Goal: Task Accomplishment & Management: Use online tool/utility

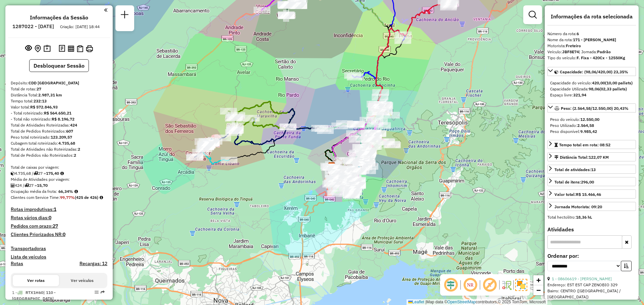
select select "**********"
click at [444, 116] on div "Janela de atendimento Grade de atendimento Capacidade Transportadoras Veículos …" at bounding box center [322, 152] width 644 height 305
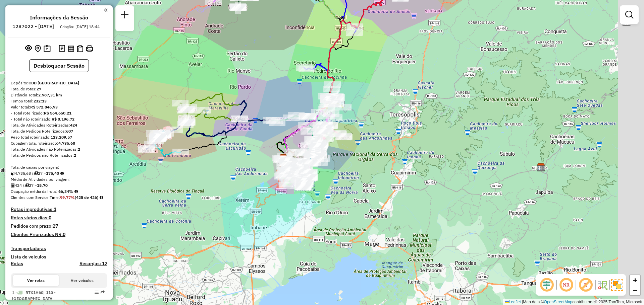
drag, startPoint x: 435, startPoint y: 141, endPoint x: 371, endPoint y: 124, distance: 66.0
click at [375, 120] on div "Janela de atendimento Grade de atendimento Capacidade Transportadoras Veículos …" at bounding box center [322, 152] width 644 height 305
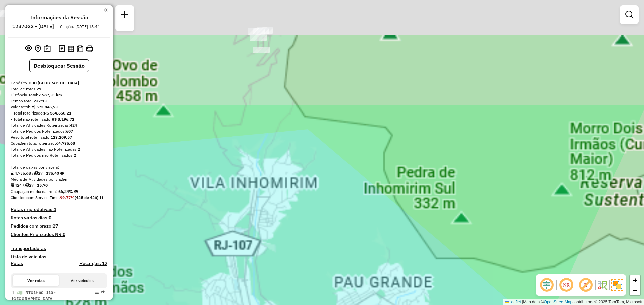
drag, startPoint x: 289, startPoint y: 204, endPoint x: 244, endPoint y: 321, distance: 125.7
click at [244, 305] on html "Aguarde... Pop-up bloqueado! Seu navegador bloqueou automáticamente a abertura …" at bounding box center [322, 152] width 644 height 305
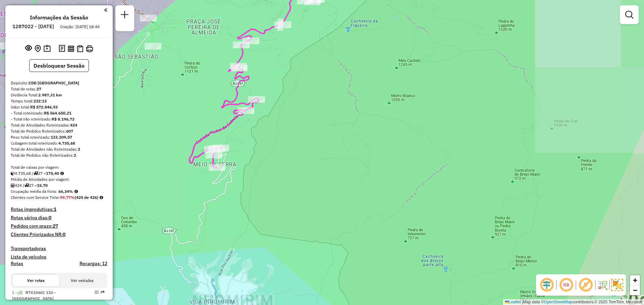
drag, startPoint x: 331, startPoint y: 145, endPoint x: 322, endPoint y: 276, distance: 131.4
click at [322, 276] on div "Janela de atendimento Grade de atendimento Capacidade Transportadoras Veículos …" at bounding box center [322, 152] width 644 height 305
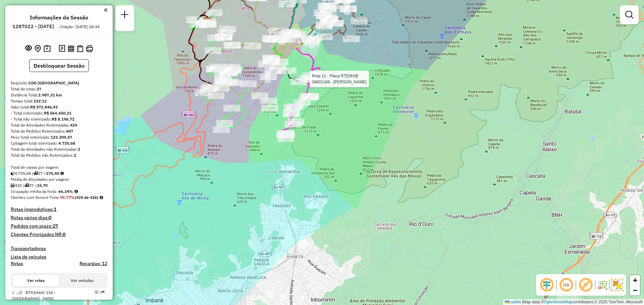
select select "**********"
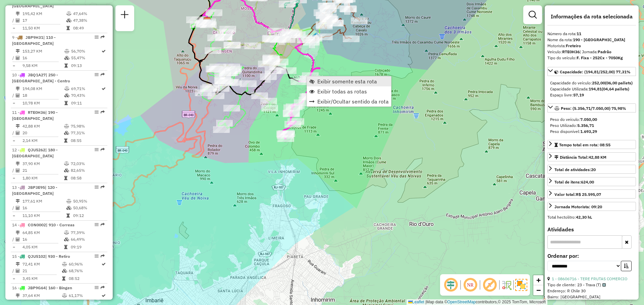
scroll to position [647, 0]
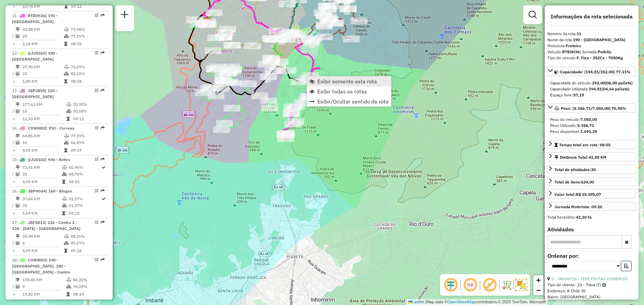
click at [316, 81] on link "Exibir somente esta rota" at bounding box center [349, 81] width 84 height 10
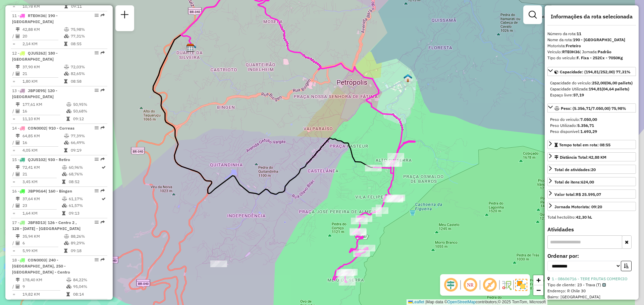
drag, startPoint x: 358, startPoint y: 134, endPoint x: 267, endPoint y: 102, distance: 96.8
click at [251, 76] on div "Janela de atendimento Grade de atendimento Capacidade Transportadoras Veículos …" at bounding box center [322, 152] width 644 height 305
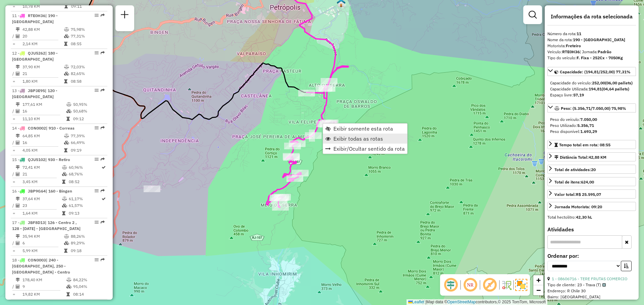
click at [345, 135] on link "Exibir todas as rotas" at bounding box center [365, 139] width 84 height 10
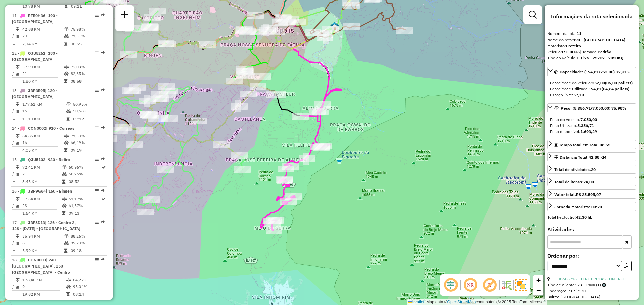
drag, startPoint x: 366, startPoint y: 82, endPoint x: 269, endPoint y: 272, distance: 213.4
click at [269, 272] on div "Janela de atendimento Grade de atendimento Capacidade Transportadoras Veículos …" at bounding box center [322, 152] width 644 height 305
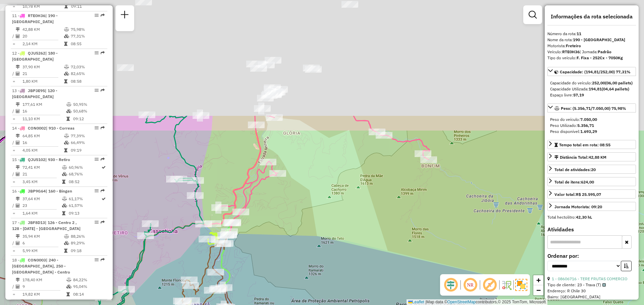
drag, startPoint x: 381, startPoint y: 100, endPoint x: 304, endPoint y: 247, distance: 165.6
click at [304, 247] on div "Janela de atendimento Grade de atendimento Capacidade Transportadoras Veículos …" at bounding box center [322, 152] width 644 height 305
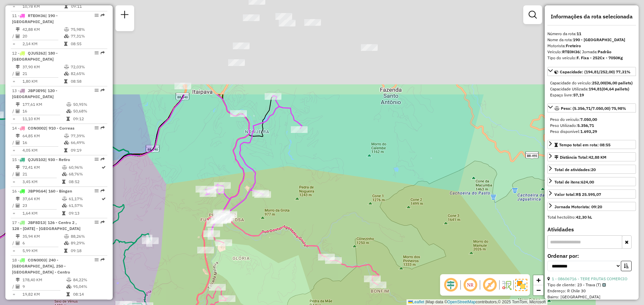
drag, startPoint x: 344, startPoint y: 156, endPoint x: 296, endPoint y: 263, distance: 117.5
click at [292, 285] on div "Janela de atendimento Grade de atendimento Capacidade Transportadoras Veículos …" at bounding box center [322, 152] width 644 height 305
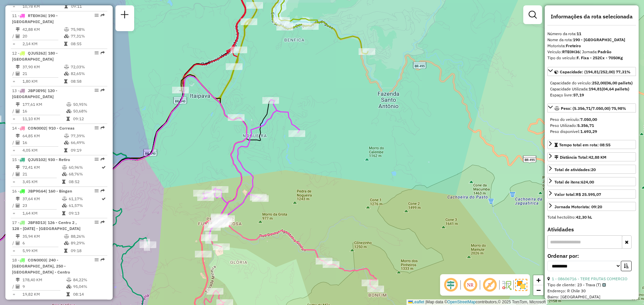
drag, startPoint x: 338, startPoint y: 202, endPoint x: 347, endPoint y: 240, distance: 39.1
click at [347, 240] on div "Janela de atendimento Grade de atendimento Capacidade Transportadoras Veículos …" at bounding box center [322, 152] width 644 height 305
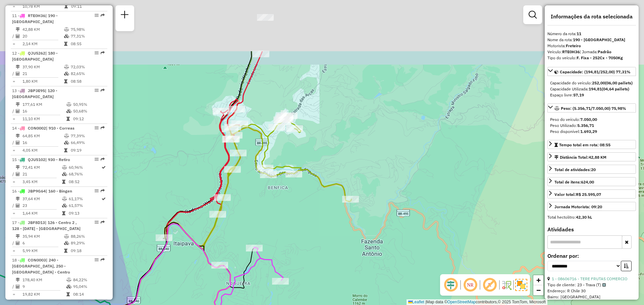
drag, startPoint x: 348, startPoint y: 214, endPoint x: 327, endPoint y: 242, distance: 35.9
click at [335, 249] on div "Rota 22 - Placa RTO2E53 08613751 - DEBORA BRAGANCA Janela de atendimento Grade …" at bounding box center [322, 152] width 644 height 305
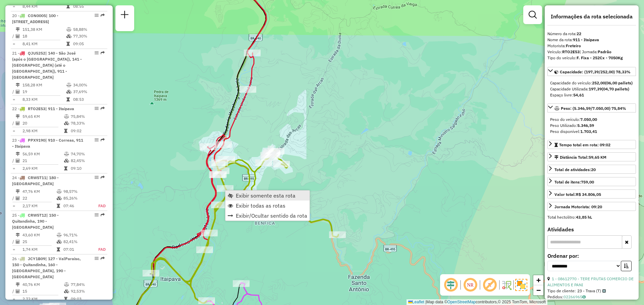
scroll to position [1054, 0]
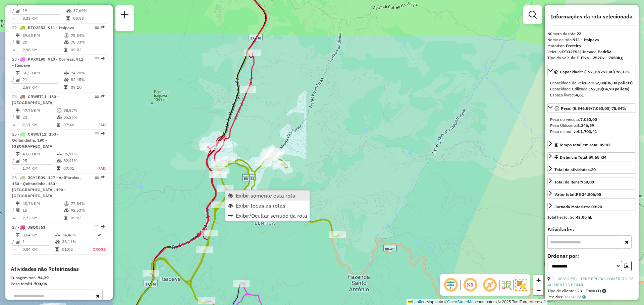
click at [237, 192] on link "Exibir somente esta rota" at bounding box center [267, 196] width 84 height 10
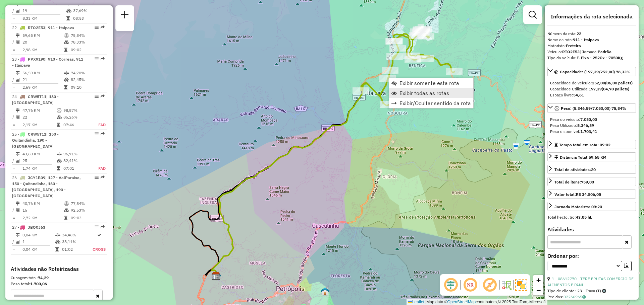
click at [394, 89] on link "Exibir todas as rotas" at bounding box center [431, 93] width 84 height 10
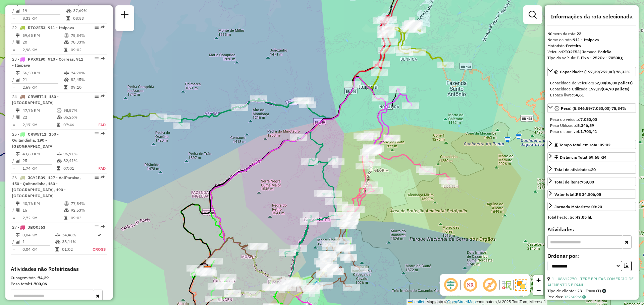
drag, startPoint x: 418, startPoint y: 144, endPoint x: 386, endPoint y: 119, distance: 40.5
click at [386, 119] on div "Janela de atendimento Grade de atendimento Capacidade Transportadoras Veículos …" at bounding box center [322, 152] width 644 height 305
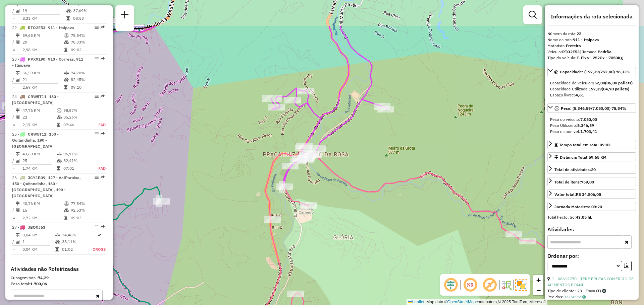
drag, startPoint x: 343, startPoint y: 116, endPoint x: 321, endPoint y: 173, distance: 61.3
click at [321, 173] on div "Janela de atendimento Grade de atendimento Capacidade Transportadoras Veículos …" at bounding box center [322, 152] width 644 height 305
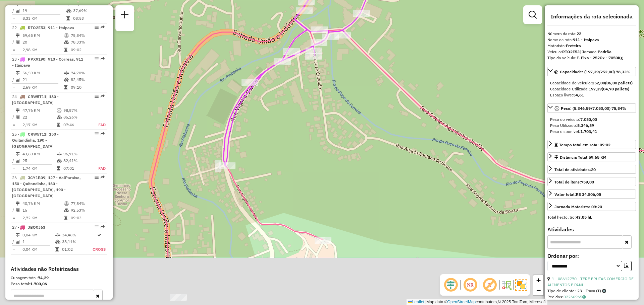
drag, startPoint x: 291, startPoint y: 215, endPoint x: 355, endPoint y: 76, distance: 152.4
click at [362, 59] on div "Janela de atendimento Grade de atendimento Capacidade Transportadoras Veículos …" at bounding box center [322, 152] width 644 height 305
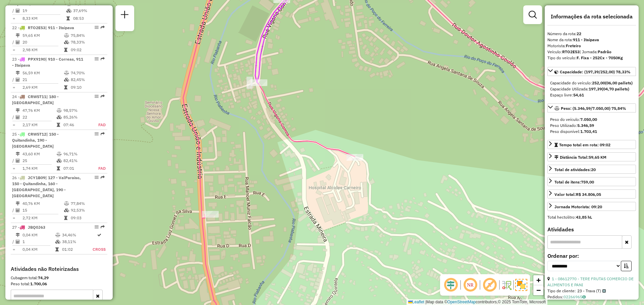
drag, startPoint x: 395, startPoint y: 52, endPoint x: 344, endPoint y: 223, distance: 178.2
click at [345, 223] on div "Janela de atendimento Grade de atendimento Capacidade Transportadoras Veículos …" at bounding box center [322, 152] width 644 height 305
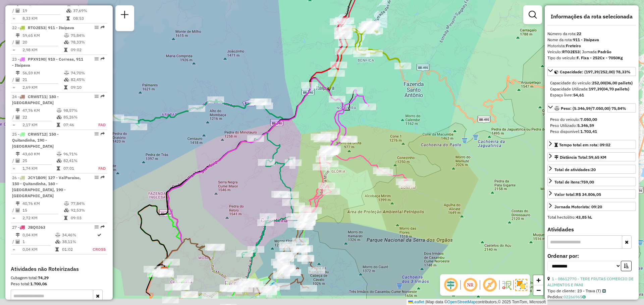
drag, startPoint x: 393, startPoint y: 234, endPoint x: 357, endPoint y: 186, distance: 60.1
click at [357, 186] on div "Janela de atendimento Grade de atendimento Capacidade Transportadoras Veículos …" at bounding box center [322, 152] width 644 height 305
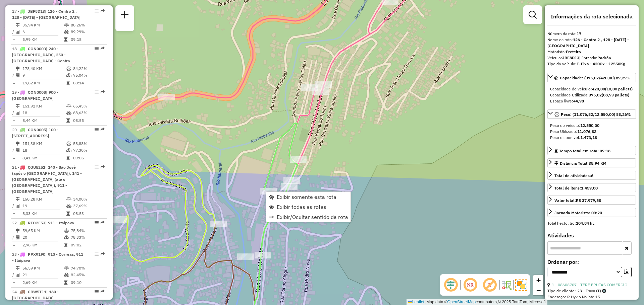
scroll to position [848, 0]
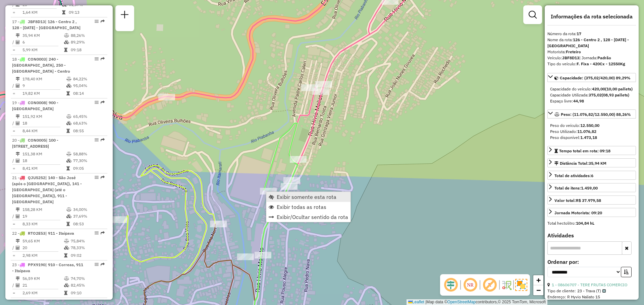
click at [276, 200] on link "Exibir somente esta rota" at bounding box center [308, 197] width 84 height 10
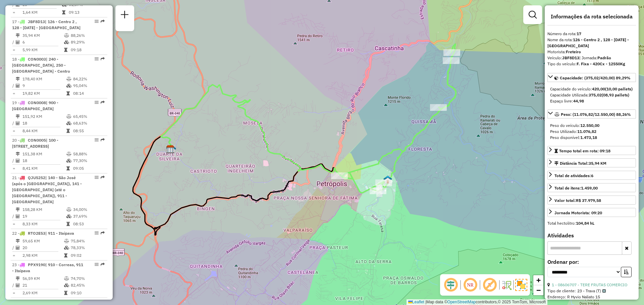
drag, startPoint x: 427, startPoint y: 111, endPoint x: 400, endPoint y: 98, distance: 30.7
click at [400, 98] on div "Janela de atendimento Grade de atendimento Capacidade Transportadoras Veículos …" at bounding box center [322, 152] width 644 height 305
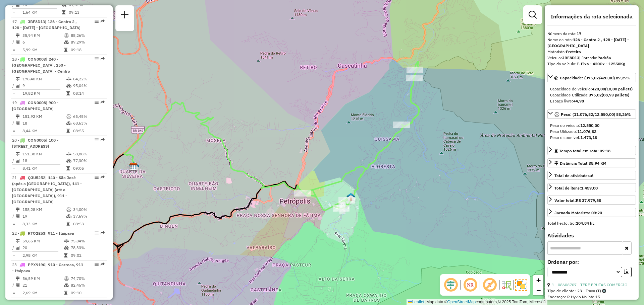
drag, startPoint x: 453, startPoint y: 166, endPoint x: 416, endPoint y: 184, distance: 40.6
click at [416, 184] on div "Janela de atendimento Grade de atendimento Capacidade Transportadoras Veículos …" at bounding box center [322, 152] width 644 height 305
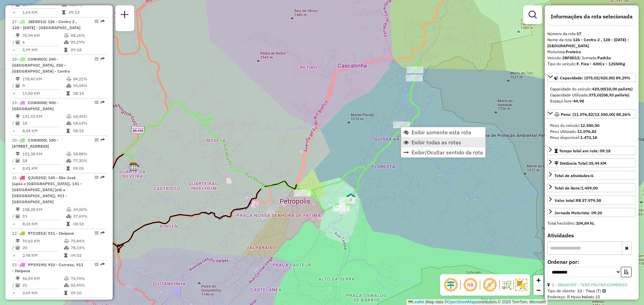
click at [410, 141] on link "Exibir todas as rotas" at bounding box center [443, 142] width 84 height 10
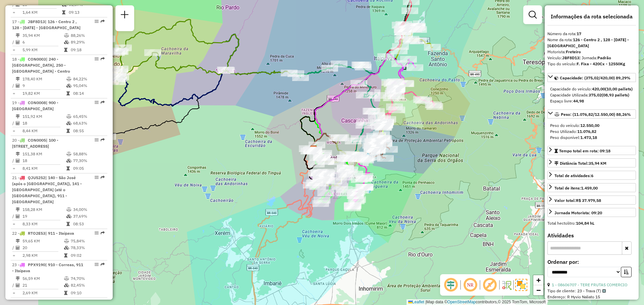
drag, startPoint x: 206, startPoint y: 144, endPoint x: 281, endPoint y: 121, distance: 78.2
click at [281, 121] on div "Janela de atendimento Grade de atendimento Capacidade Transportadoras Veículos …" at bounding box center [322, 152] width 644 height 305
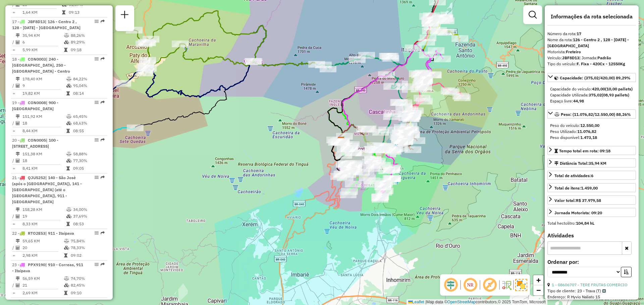
drag, startPoint x: 256, startPoint y: 140, endPoint x: 318, endPoint y: 215, distance: 96.2
click at [318, 215] on div "Janela de atendimento Grade de atendimento Capacidade Transportadoras Veículos …" at bounding box center [322, 152] width 644 height 305
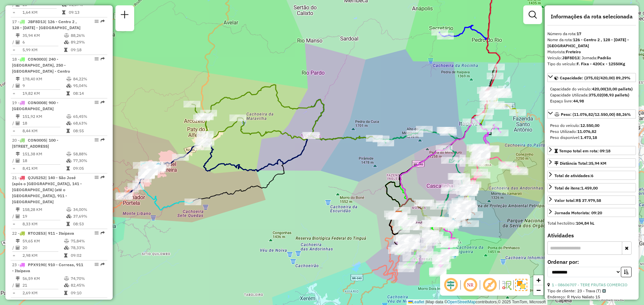
drag, startPoint x: 337, startPoint y: 188, endPoint x: 255, endPoint y: 170, distance: 83.6
click at [256, 172] on div "Janela de atendimento Grade de atendimento Capacidade Transportadoras Veículos …" at bounding box center [322, 152] width 644 height 305
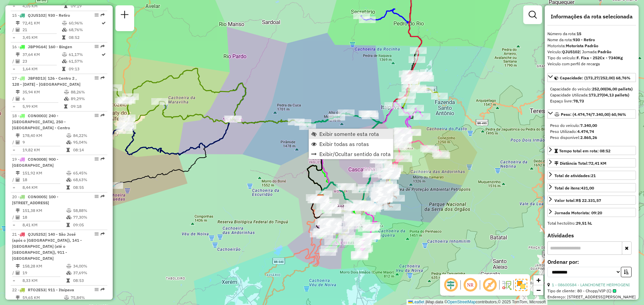
scroll to position [785, 0]
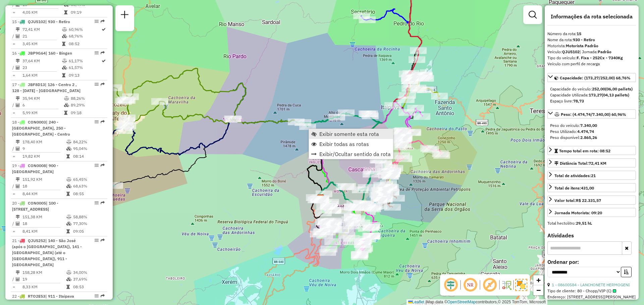
click at [319, 135] on link "Exibir somente esta rota" at bounding box center [351, 134] width 84 height 10
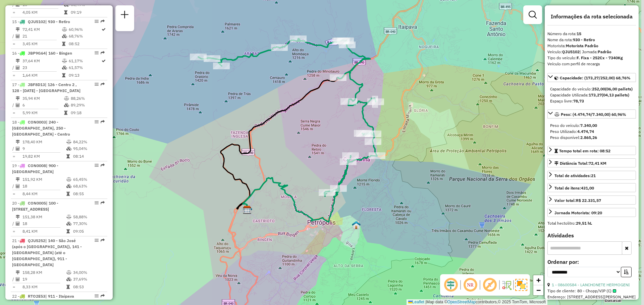
drag, startPoint x: 341, startPoint y: 145, endPoint x: 306, endPoint y: 122, distance: 41.2
click at [306, 122] on div "Janela de atendimento Grade de atendimento Capacidade Transportadoras Veículos …" at bounding box center [322, 152] width 644 height 305
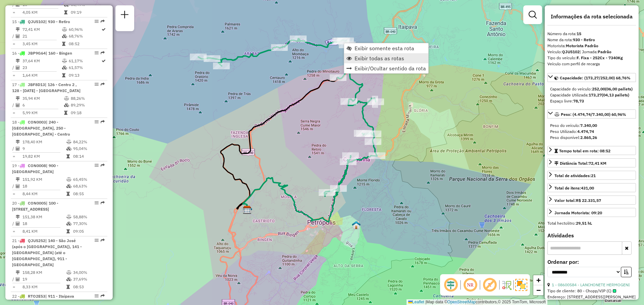
click at [356, 54] on link "Exibir todas as rotas" at bounding box center [386, 58] width 84 height 10
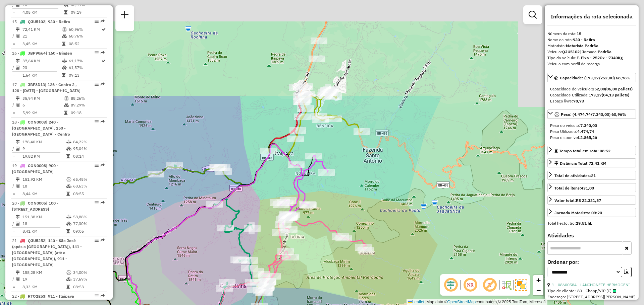
drag, startPoint x: 436, startPoint y: 64, endPoint x: 311, endPoint y: 190, distance: 177.6
click at [311, 192] on div "Rota 23 - Placa PPX9190 08602454 - MERCEARIA BELO GRAO Janela de atendimento Gr…" at bounding box center [322, 152] width 644 height 305
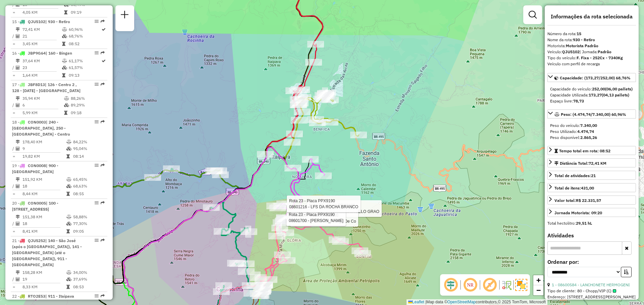
drag, startPoint x: 394, startPoint y: 126, endPoint x: 337, endPoint y: 216, distance: 107.2
click at [337, 216] on div "Rota 23 - Placa PPX9190 08602454 - MERCEARIA BELO GRAO Rota 23 - Placa PPX9190 …" at bounding box center [322, 152] width 644 height 305
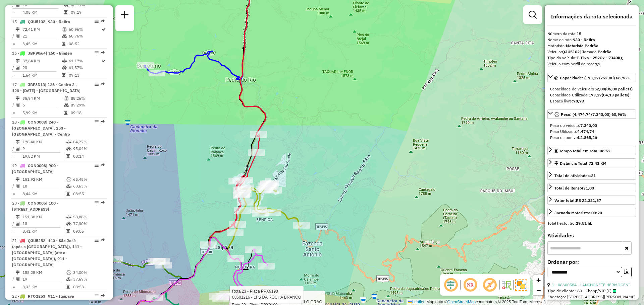
drag, startPoint x: 365, startPoint y: 146, endPoint x: 310, endPoint y: 225, distance: 96.6
click at [310, 230] on div "Rota 23 - Placa PPX9190 08602454 - MERCEARIA BELO GRAO Rota 23 - Placa PPX9190 …" at bounding box center [322, 152] width 644 height 305
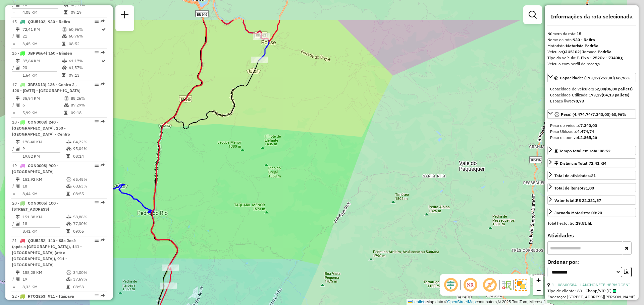
drag, startPoint x: 379, startPoint y: 114, endPoint x: 287, endPoint y: 239, distance: 155.0
click at [287, 239] on div "Rota 23 - Placa PPX9190 08602454 - MERCEARIA BELO GRAO Rota 23 - Placa PPX9190 …" at bounding box center [322, 152] width 644 height 305
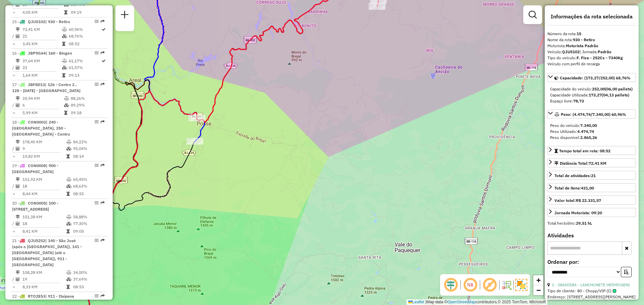
drag, startPoint x: 296, startPoint y: 193, endPoint x: 188, endPoint y: 297, distance: 150.6
click at [178, 305] on html "Aguarde... Pop-up bloqueado! Seu navegador bloqueou automáticamente a abertura …" at bounding box center [322, 152] width 644 height 305
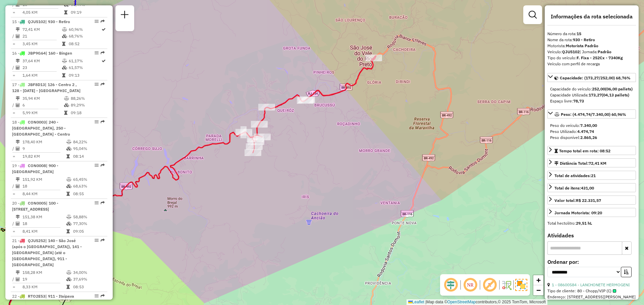
drag, startPoint x: 331, startPoint y: 130, endPoint x: 328, endPoint y: 143, distance: 13.5
click at [328, 143] on div "Rota 23 - Placa PPX9190 08602454 - MERCEARIA BELO GRAO Rota 23 - Placa PPX9190 …" at bounding box center [322, 152] width 644 height 305
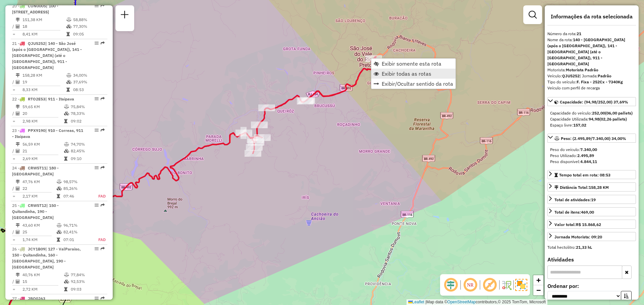
scroll to position [1004, 0]
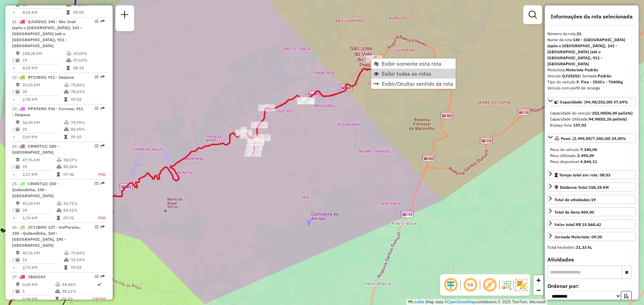
click at [321, 202] on div "Rota 23 - Placa PPX9190 08602454 - MERCEARIA BELO GRAO Rota 23 - Placa PPX9190 …" at bounding box center [322, 152] width 644 height 305
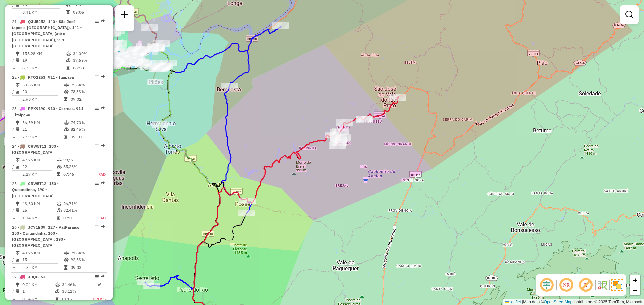
select select "**********"
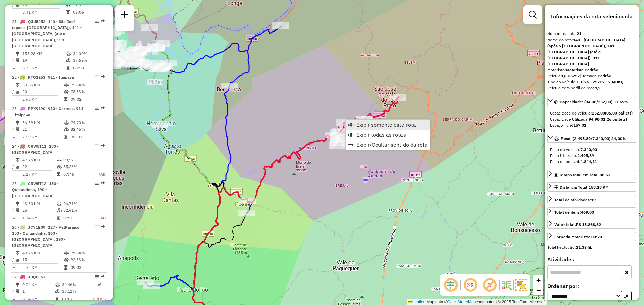
click at [353, 124] on span "Exibir somente esta rota" at bounding box center [350, 124] width 5 height 5
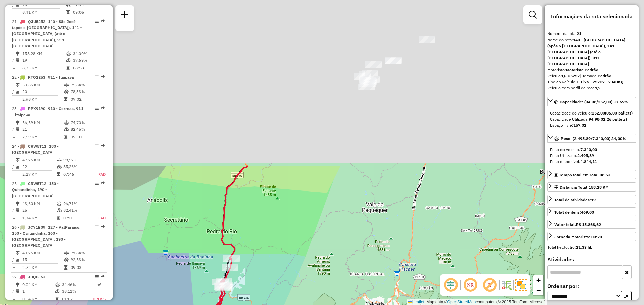
drag, startPoint x: 317, startPoint y: 219, endPoint x: 305, endPoint y: 235, distance: 20.7
click at [305, 235] on div "Janela de atendimento Grade de atendimento Capacidade Transportadoras Veículos …" at bounding box center [322, 152] width 644 height 305
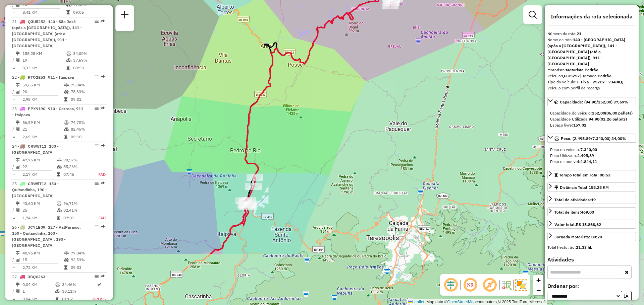
drag, startPoint x: 298, startPoint y: 213, endPoint x: 322, endPoint y: 131, distance: 85.3
click at [322, 131] on div "Janela de atendimento Grade de atendimento Capacidade Transportadoras Veículos …" at bounding box center [322, 152] width 644 height 305
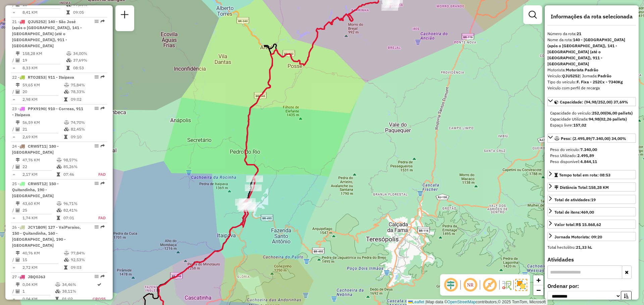
drag, startPoint x: 323, startPoint y: 93, endPoint x: 284, endPoint y: 178, distance: 93.2
click at [266, 200] on div "Janela de atendimento Grade de atendimento Capacidade Transportadoras Veículos …" at bounding box center [322, 152] width 644 height 305
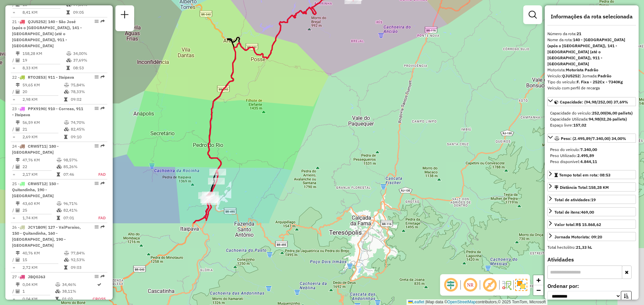
drag, startPoint x: 237, startPoint y: 147, endPoint x: 241, endPoint y: 145, distance: 3.7
click at [245, 116] on div "Janela de atendimento Grade de atendimento Capacidade Transportadoras Veículos …" at bounding box center [322, 152] width 644 height 305
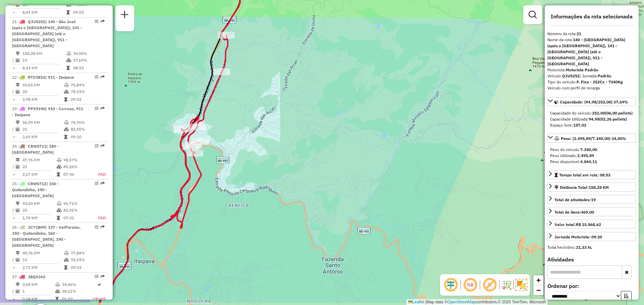
drag, startPoint x: 209, startPoint y: 183, endPoint x: 223, endPoint y: 107, distance: 77.3
click at [283, 126] on div "Janela de atendimento Grade de atendimento Capacidade Transportadoras Veículos …" at bounding box center [322, 152] width 644 height 305
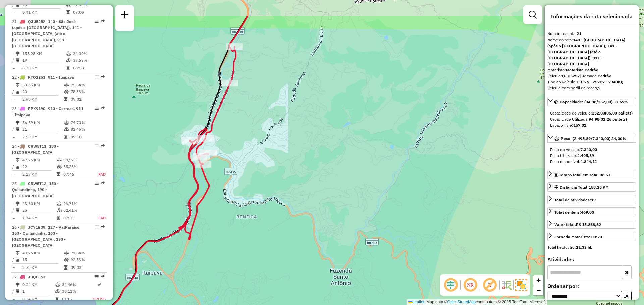
drag, startPoint x: 242, startPoint y: 89, endPoint x: 247, endPoint y: 143, distance: 54.6
click at [247, 143] on div "Janela de atendimento Grade de atendimento Capacidade Transportadoras Veículos …" at bounding box center [322, 152] width 644 height 305
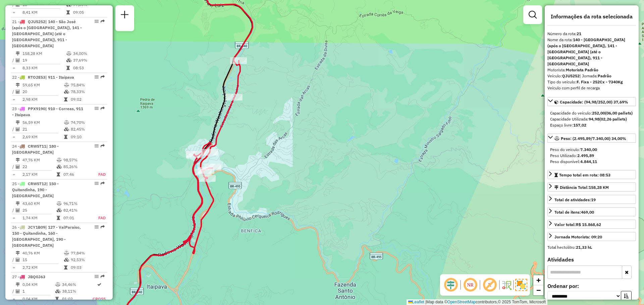
drag, startPoint x: 341, startPoint y: 9, endPoint x: 267, endPoint y: 180, distance: 186.0
click at [267, 180] on div "Janela de atendimento Grade de atendimento Capacidade Transportadoras Veículos …" at bounding box center [322, 152] width 644 height 305
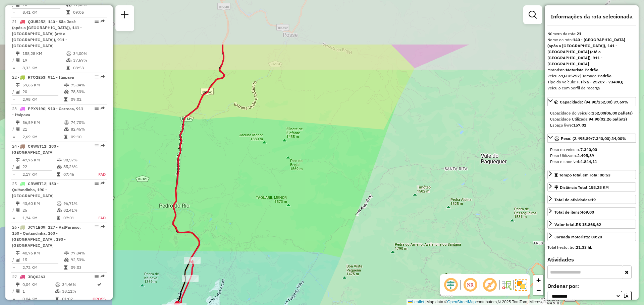
drag, startPoint x: 356, startPoint y: 115, endPoint x: 231, endPoint y: 267, distance: 197.0
click at [231, 267] on div "Janela de atendimento Grade de atendimento Capacidade Transportadoras Veículos …" at bounding box center [322, 152] width 644 height 305
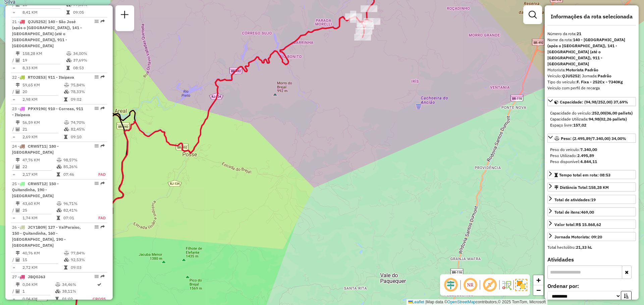
drag, startPoint x: 216, startPoint y: 190, endPoint x: 309, endPoint y: 98, distance: 131.3
click at [309, 98] on div "Janela de atendimento Grade de atendimento Capacidade Transportadoras Veículos …" at bounding box center [322, 152] width 644 height 305
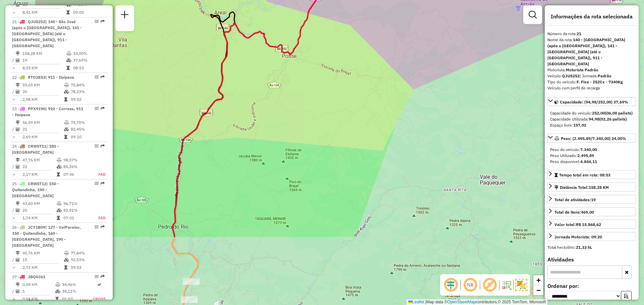
drag, startPoint x: 248, startPoint y: 173, endPoint x: 271, endPoint y: 161, distance: 26.1
click at [302, 80] on div "Janela de atendimento Grade de atendimento Capacidade Transportadoras Veículos …" at bounding box center [322, 152] width 644 height 305
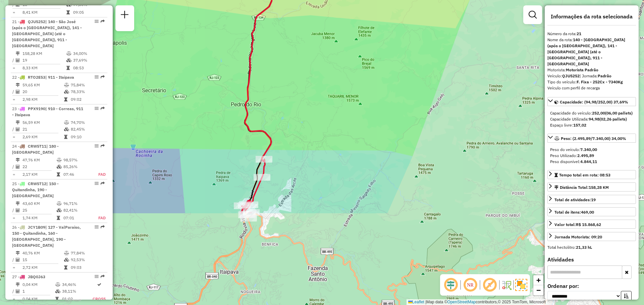
drag, startPoint x: 267, startPoint y: 168, endPoint x: 280, endPoint y: 91, distance: 78.2
click at [280, 91] on icon at bounding box center [330, 30] width 178 height 366
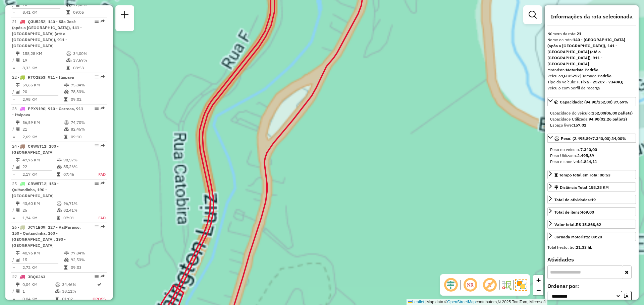
drag, startPoint x: 216, startPoint y: 238, endPoint x: 222, endPoint y: 247, distance: 10.2
click at [207, 273] on div "Rota 21 - Placa QJU5252 08600581 - LA BELLA Janela de atendimento Grade de aten…" at bounding box center [322, 152] width 644 height 305
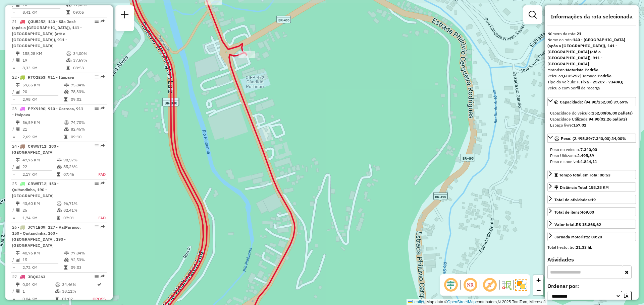
drag, startPoint x: 303, startPoint y: 73, endPoint x: 255, endPoint y: 246, distance: 179.8
click at [255, 246] on div "Rota 21 - Placa QJU5252 08600581 - LA BELLA Janela de atendimento Grade de aten…" at bounding box center [322, 152] width 644 height 305
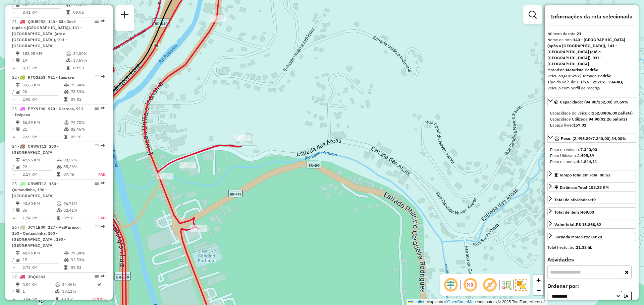
click at [230, 161] on div "Rota 21 - Placa QJU5252 08600581 - LA BELLA Janela de atendimento Grade de aten…" at bounding box center [322, 152] width 644 height 305
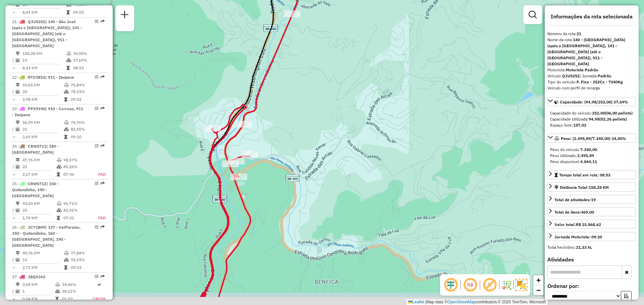
drag, startPoint x: 256, startPoint y: 160, endPoint x: 309, endPoint y: 121, distance: 65.2
click at [309, 121] on div "Janela de atendimento Grade de atendimento Capacidade Transportadoras Veículos …" at bounding box center [322, 152] width 644 height 305
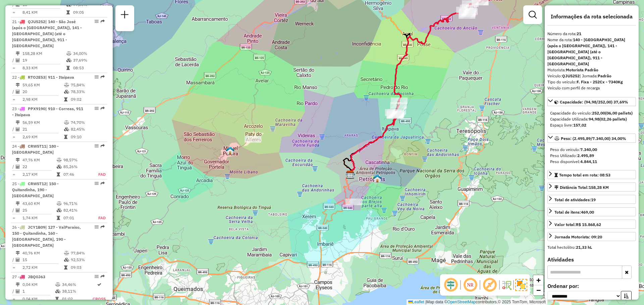
drag, startPoint x: 437, startPoint y: 108, endPoint x: 412, endPoint y: 168, distance: 65.5
click at [412, 168] on div "Janela de atendimento Grade de atendimento Capacidade Transportadoras Veículos …" at bounding box center [322, 152] width 644 height 305
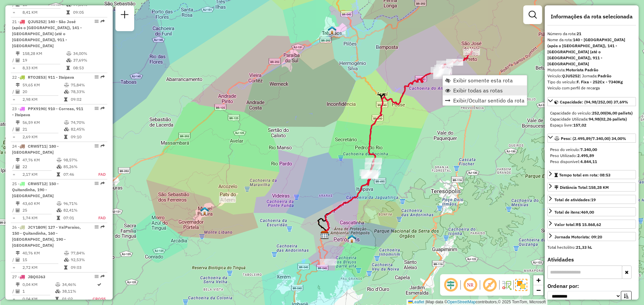
click at [449, 89] on span "Exibir todas as rotas" at bounding box center [447, 90] width 5 height 5
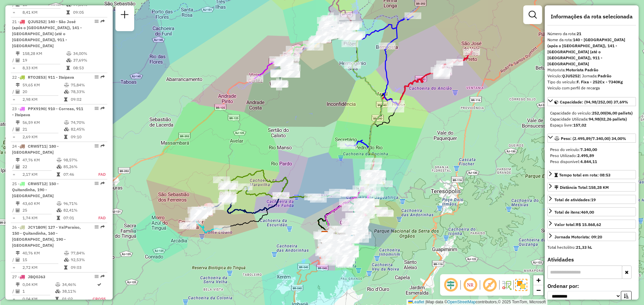
drag, startPoint x: 432, startPoint y: 124, endPoint x: 426, endPoint y: 152, distance: 28.3
click at [427, 152] on div "Janela de atendimento Grade de atendimento Capacidade Transportadoras Veículos …" at bounding box center [322, 152] width 644 height 305
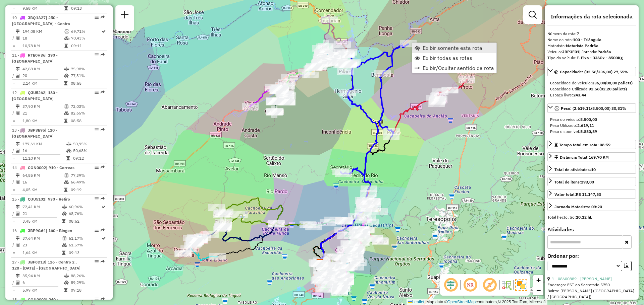
scroll to position [509, 0]
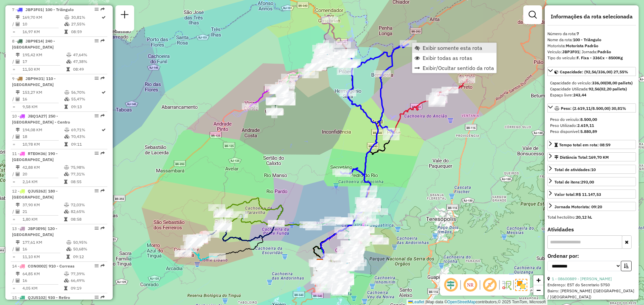
click at [423, 45] on span "Exibir somente esta rota" at bounding box center [452, 47] width 60 height 5
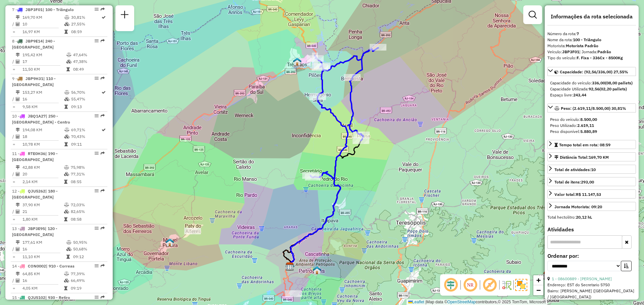
drag, startPoint x: 363, startPoint y: 117, endPoint x: 375, endPoint y: 124, distance: 13.7
click at [375, 124] on div "Janela de atendimento Grade de atendimento Capacidade Transportadoras Veículos …" at bounding box center [322, 152] width 644 height 305
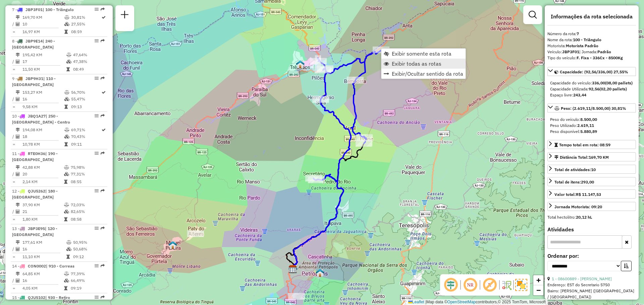
click at [390, 67] on link "Exibir todas as rotas" at bounding box center [423, 64] width 84 height 10
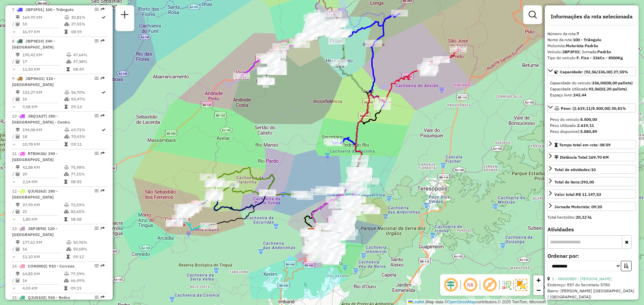
click at [390, 132] on div "Janela de atendimento Grade de atendimento Capacidade Transportadoras Veículos …" at bounding box center [322, 152] width 644 height 305
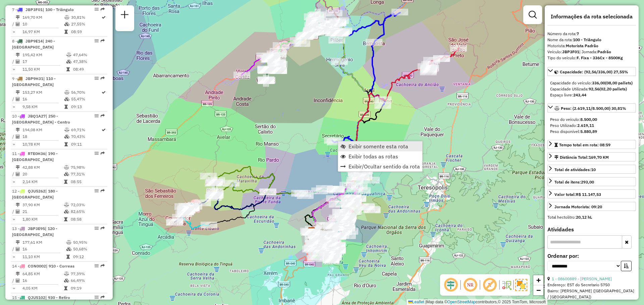
click at [345, 146] on span "Exibir somente esta rota" at bounding box center [342, 146] width 5 height 5
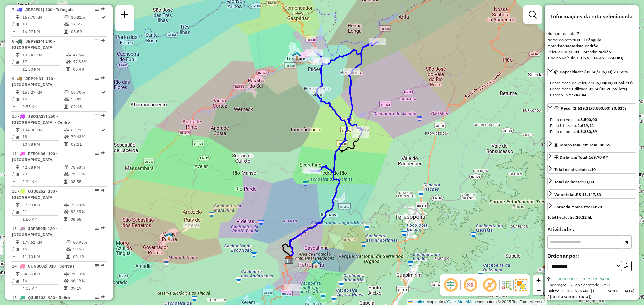
drag, startPoint x: 338, startPoint y: 162, endPoint x: 350, endPoint y: 162, distance: 11.4
click at [350, 162] on div "Janela de atendimento Grade de atendimento Capacidade Transportadoras Veículos …" at bounding box center [322, 152] width 644 height 305
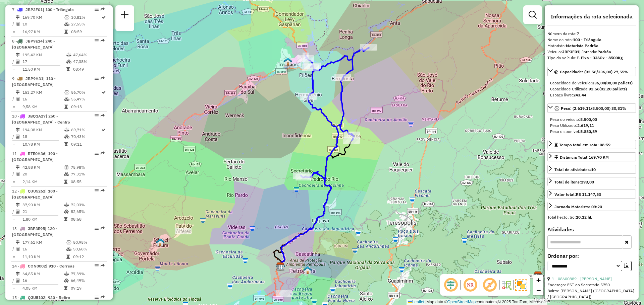
drag, startPoint x: 352, startPoint y: 149, endPoint x: 339, endPoint y: 181, distance: 34.5
click at [339, 181] on div "Janela de atendimento Grade de atendimento Capacidade Transportadoras Veículos …" at bounding box center [322, 152] width 644 height 305
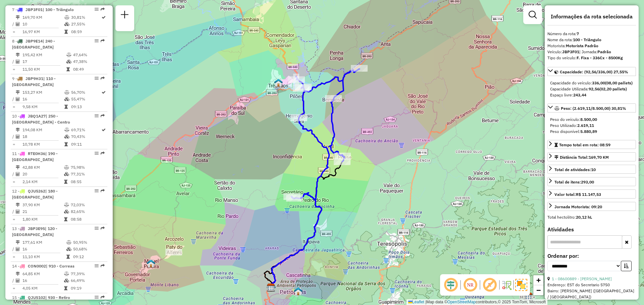
drag, startPoint x: 358, startPoint y: 173, endPoint x: 349, endPoint y: 194, distance: 22.5
click at [349, 194] on div "Janela de atendimento Grade de atendimento Capacidade Transportadoras Veículos …" at bounding box center [322, 152] width 644 height 305
drag, startPoint x: 352, startPoint y: 211, endPoint x: 341, endPoint y: 230, distance: 22.1
click at [341, 230] on div "Janela de atendimento Grade de atendimento Capacidade Transportadoras Veículos …" at bounding box center [322, 152] width 644 height 305
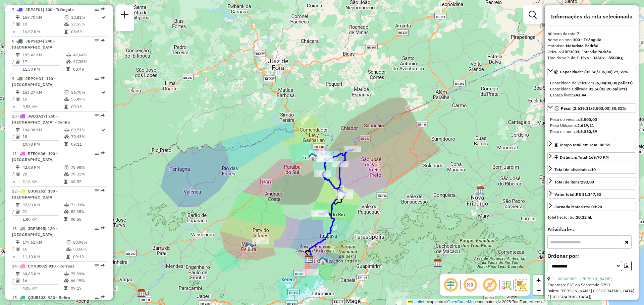
drag, startPoint x: 360, startPoint y: 218, endPoint x: 317, endPoint y: 220, distance: 42.6
click at [317, 220] on div "Janela de atendimento Grade de atendimento Capacidade Transportadoras Veículos …" at bounding box center [322, 152] width 644 height 305
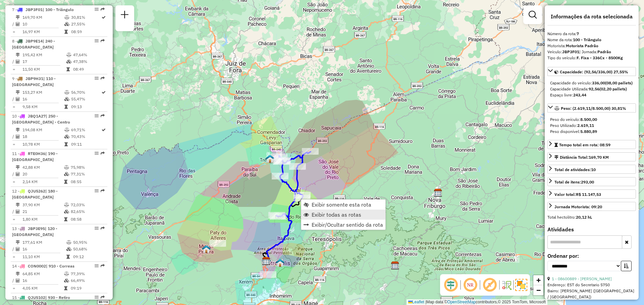
click at [314, 214] on span "Exibir todas as rotas" at bounding box center [336, 214] width 50 height 5
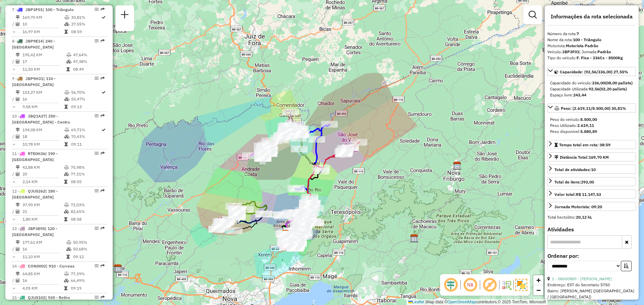
drag, startPoint x: 312, startPoint y: 222, endPoint x: 333, endPoint y: 193, distance: 35.4
click at [333, 193] on div "Janela de atendimento Grade de atendimento Capacidade Transportadoras Veículos …" at bounding box center [322, 152] width 644 height 305
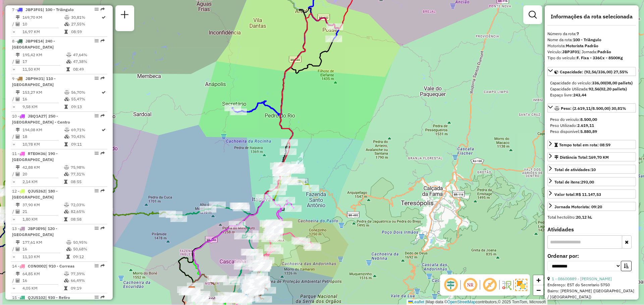
drag, startPoint x: 315, startPoint y: 202, endPoint x: 346, endPoint y: 168, distance: 45.8
click at [346, 168] on div "Janela de atendimento Grade de atendimento Capacidade Transportadoras Veículos …" at bounding box center [322, 152] width 644 height 305
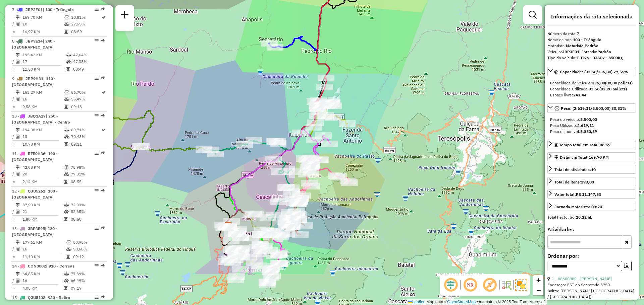
drag, startPoint x: 349, startPoint y: 185, endPoint x: 382, endPoint y: 124, distance: 69.9
click at [382, 124] on div "Janela de atendimento Grade de atendimento Capacidade Transportadoras Veículos …" at bounding box center [322, 152] width 644 height 305
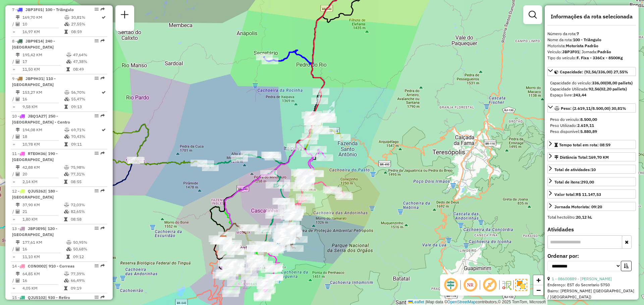
drag, startPoint x: 385, startPoint y: 118, endPoint x: 375, endPoint y: 136, distance: 20.6
click at [378, 135] on div "Janela de atendimento Grade de atendimento Capacidade Transportadoras Veículos …" at bounding box center [322, 152] width 644 height 305
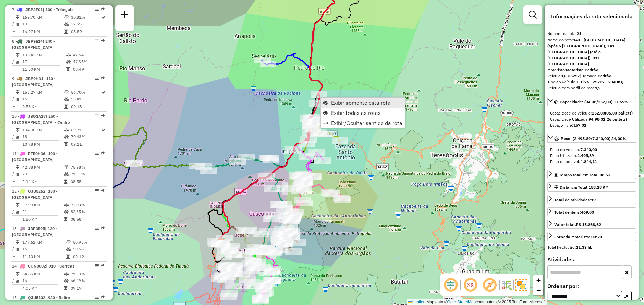
scroll to position [1004, 0]
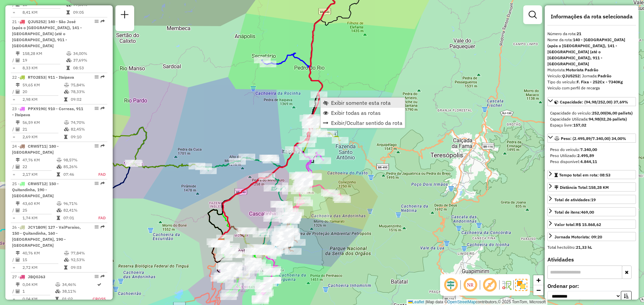
click at [328, 102] on span "Exibir somente esta rota" at bounding box center [325, 102] width 5 height 5
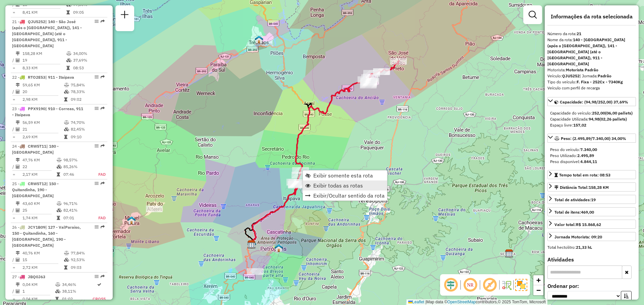
click at [316, 185] on span "Exibir todas as rotas" at bounding box center [338, 185] width 50 height 5
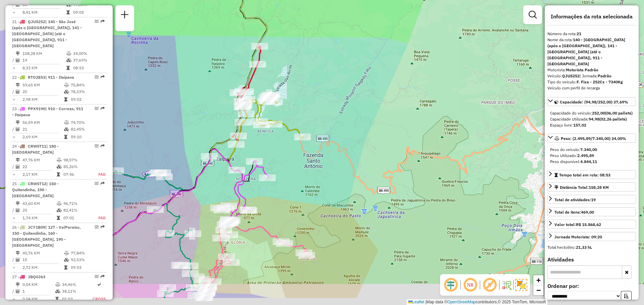
drag, startPoint x: 288, startPoint y: 142, endPoint x: 319, endPoint y: 105, distance: 48.1
click at [319, 105] on div "Janela de atendimento Grade de atendimento Capacidade Transportadoras Veículos …" at bounding box center [322, 152] width 644 height 305
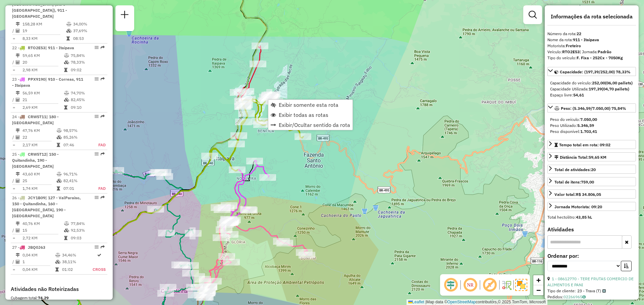
scroll to position [1054, 0]
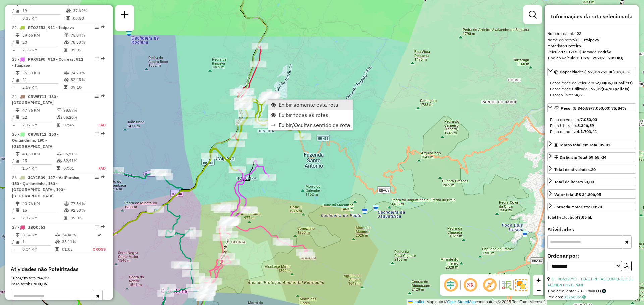
click at [280, 106] on span "Exibir somente esta rota" at bounding box center [309, 104] width 60 height 5
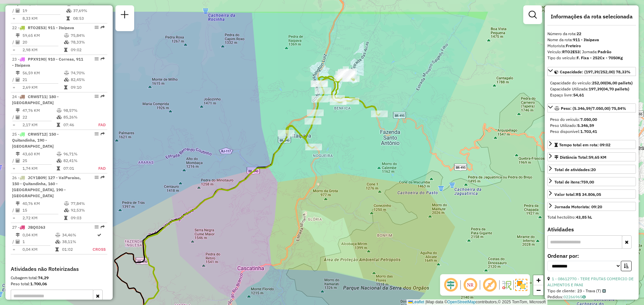
drag, startPoint x: 435, startPoint y: 112, endPoint x: 356, endPoint y: 157, distance: 90.9
click at [356, 157] on div "Janela de atendimento Grade de atendimento Capacidade Transportadoras Veículos …" at bounding box center [322, 152] width 644 height 305
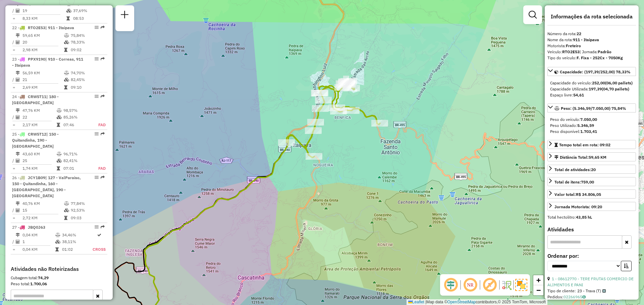
drag, startPoint x: 332, startPoint y: 148, endPoint x: 329, endPoint y: 152, distance: 5.0
click at [329, 152] on div "Janela de atendimento Grade de atendimento Capacidade Transportadoras Veículos …" at bounding box center [322, 152] width 644 height 305
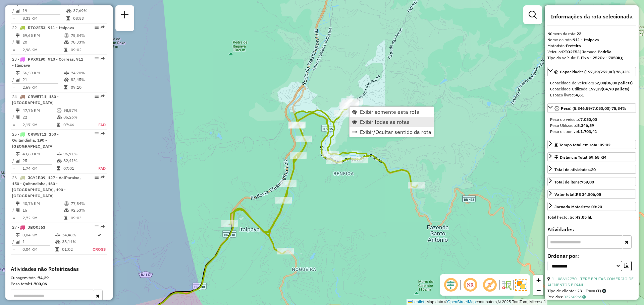
click at [365, 124] on span "Exibir todas as rotas" at bounding box center [385, 121] width 50 height 5
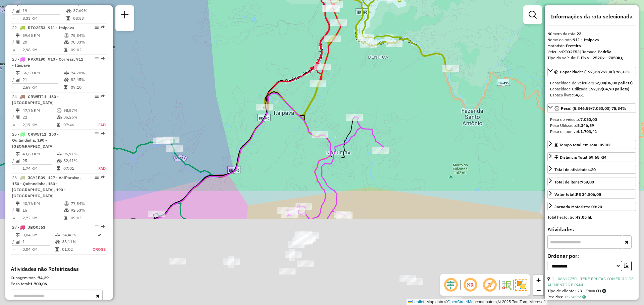
drag, startPoint x: 376, startPoint y: 190, endPoint x: 420, endPoint y: 44, distance: 152.6
click at [419, 46] on div "Janela de atendimento Grade de atendimento Capacidade Transportadoras Veículos …" at bounding box center [322, 152] width 644 height 305
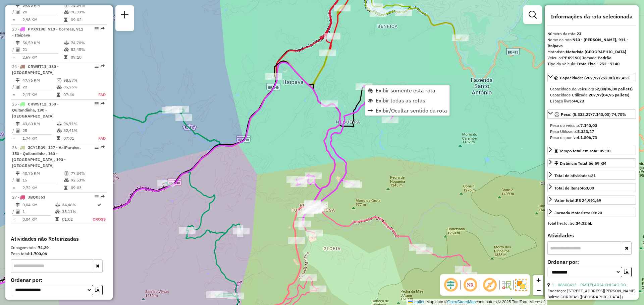
scroll to position [1085, 0]
click at [383, 90] on span "Exibir somente esta rota" at bounding box center [406, 90] width 60 height 5
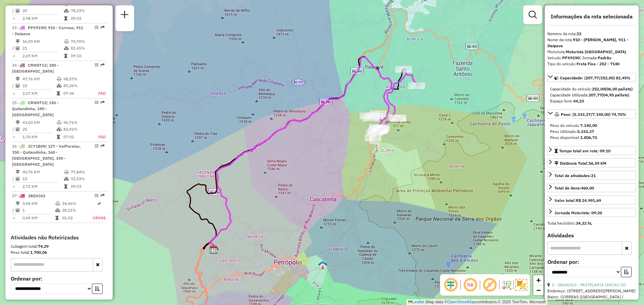
drag, startPoint x: 377, startPoint y: 106, endPoint x: 357, endPoint y: 106, distance: 20.5
click at [357, 106] on div "Janela de atendimento Grade de atendimento Capacidade Transportadoras Veículos …" at bounding box center [322, 152] width 644 height 305
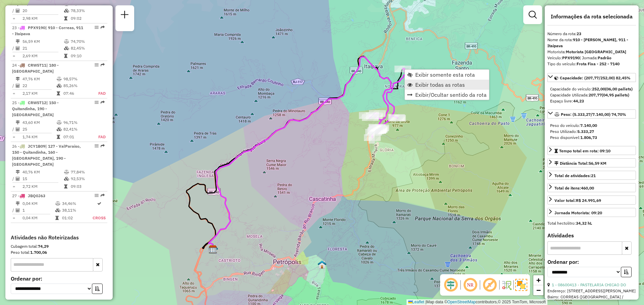
click at [419, 86] on span "Exibir todas as rotas" at bounding box center [440, 84] width 50 height 5
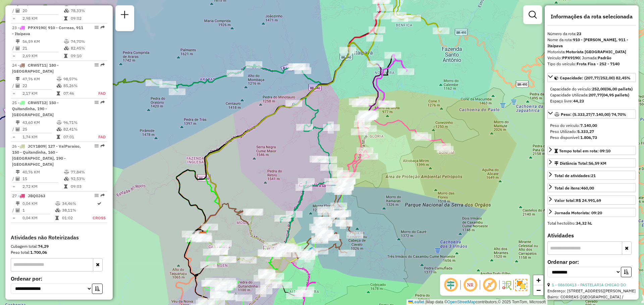
drag, startPoint x: 459, startPoint y: 137, endPoint x: 414, endPoint y: 98, distance: 59.6
click at [414, 98] on div "Janela de atendimento Grade de atendimento Capacidade Transportadoras Veículos …" at bounding box center [322, 152] width 644 height 305
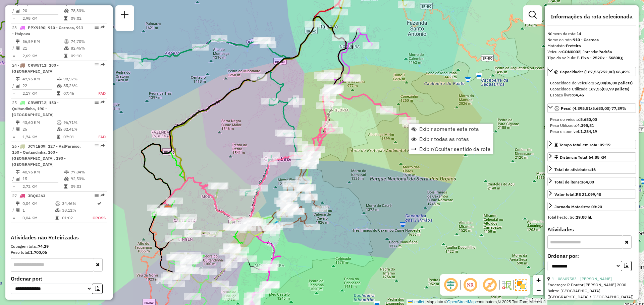
scroll to position [753, 0]
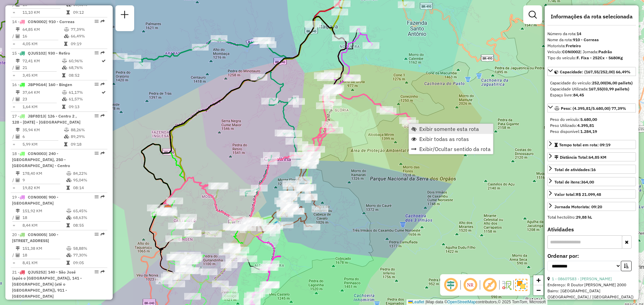
click at [414, 128] on span "Exibir somente esta rota" at bounding box center [413, 128] width 5 height 5
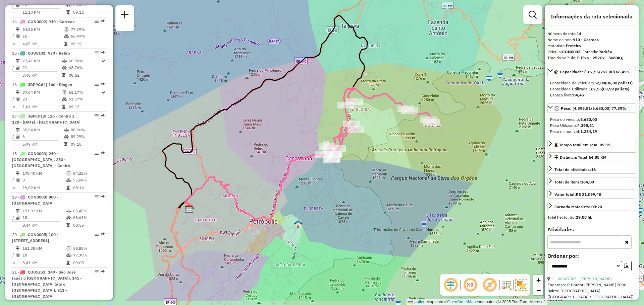
drag, startPoint x: 417, startPoint y: 149, endPoint x: 393, endPoint y: 115, distance: 42.3
click at [393, 115] on div "Janela de atendimento Grade de atendimento Capacidade Transportadoras Veículos …" at bounding box center [322, 152] width 644 height 305
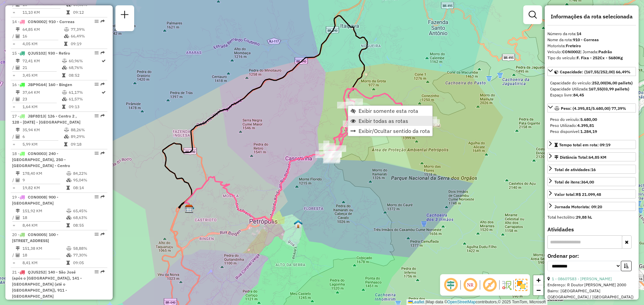
click at [361, 121] on span "Exibir todas as rotas" at bounding box center [383, 120] width 50 height 5
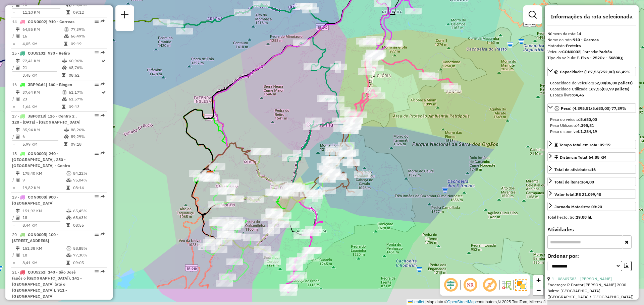
drag, startPoint x: 362, startPoint y: 154, endPoint x: 390, endPoint y: 107, distance: 54.2
click at [390, 107] on div "Janela de atendimento Grade de atendimento Capacidade Transportadoras Veículos …" at bounding box center [322, 152] width 644 height 305
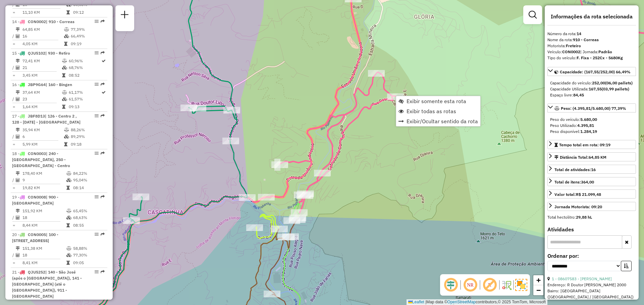
click at [409, 96] on div "Exibir somente esta rota Exibir todas as rotas Exibir/Ocultar sentido da rota" at bounding box center [438, 111] width 85 height 31
click at [409, 102] on span "Exibir somente esta rota" at bounding box center [436, 101] width 60 height 5
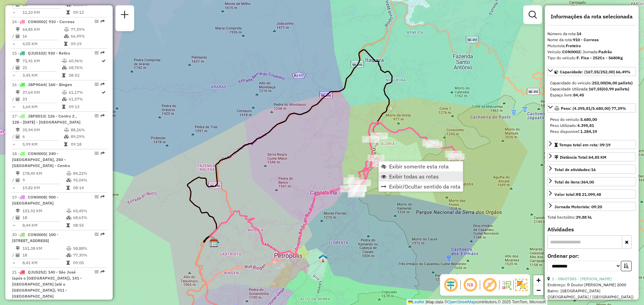
click at [391, 179] on span "Exibir todas as rotas" at bounding box center [414, 176] width 50 height 5
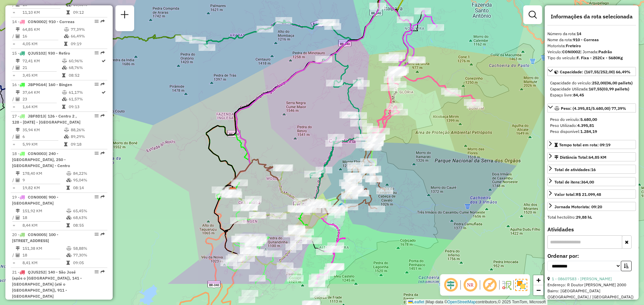
drag, startPoint x: 384, startPoint y: 203, endPoint x: 404, endPoint y: 149, distance: 57.3
click at [404, 149] on div "Janela de atendimento Grade de atendimento Capacidade Transportadoras Veículos …" at bounding box center [322, 152] width 644 height 305
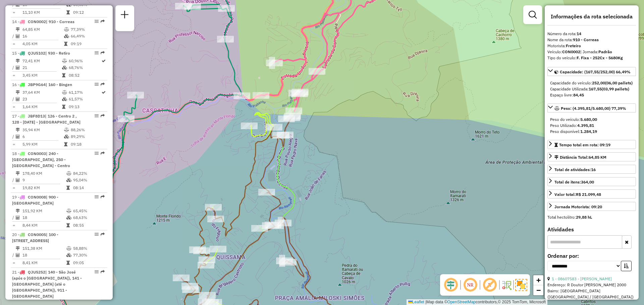
drag, startPoint x: 367, startPoint y: 152, endPoint x: 399, endPoint y: 98, distance: 63.0
click at [399, 98] on div "Janela de atendimento Grade de atendimento Capacidade Transportadoras Veículos …" at bounding box center [322, 152] width 644 height 305
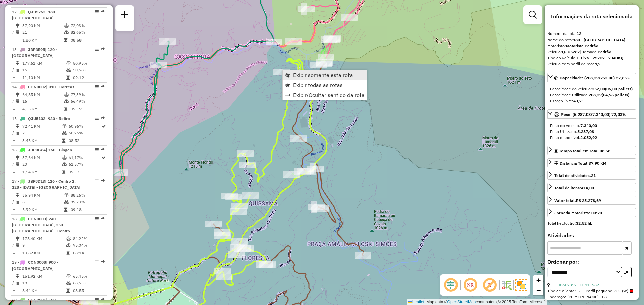
scroll to position [684, 0]
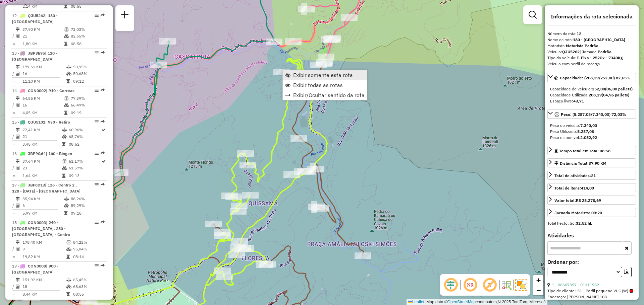
click at [290, 76] on span "Exibir somente esta rota" at bounding box center [287, 74] width 5 height 5
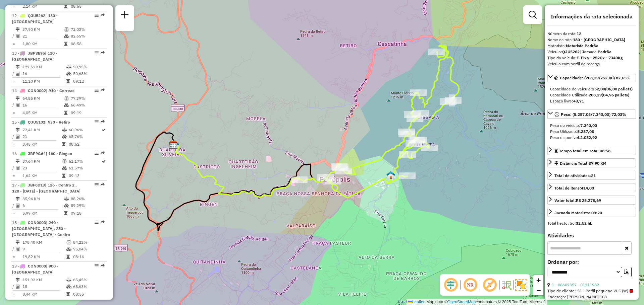
drag, startPoint x: 353, startPoint y: 135, endPoint x: 310, endPoint y: 109, distance: 49.7
click at [310, 109] on div "Janela de atendimento Grade de atendimento Capacidade Transportadoras Veículos …" at bounding box center [322, 152] width 644 height 305
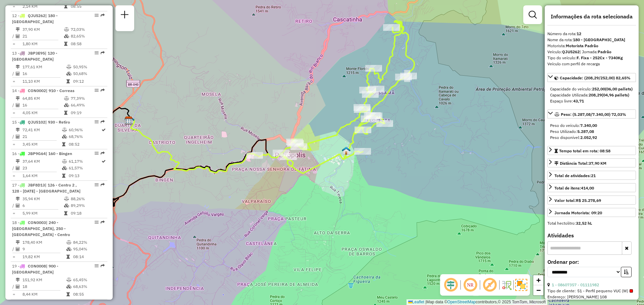
drag, startPoint x: 338, startPoint y: 149, endPoint x: 308, endPoint y: 135, distance: 32.5
click at [308, 135] on div "Janela de atendimento Grade de atendimento Capacidade Transportadoras Veículos …" at bounding box center [322, 152] width 644 height 305
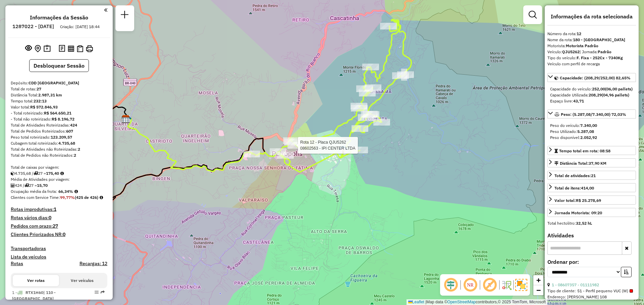
select select "**********"
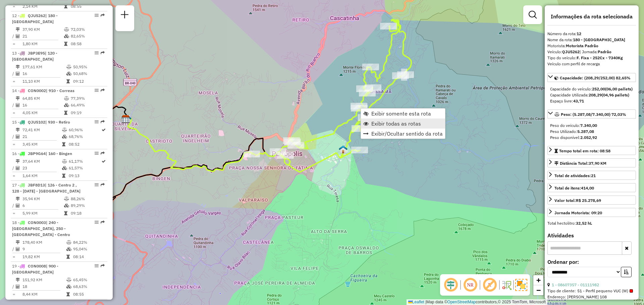
click at [370, 123] on link "Exibir todas as rotas" at bounding box center [403, 124] width 84 height 10
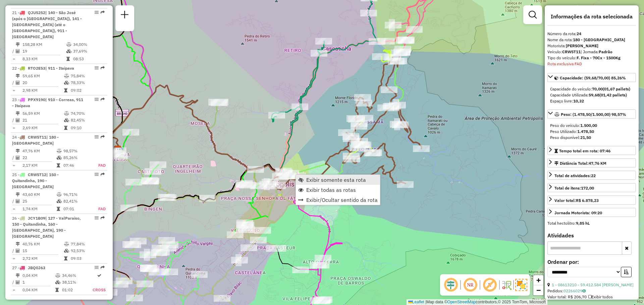
scroll to position [1089, 0]
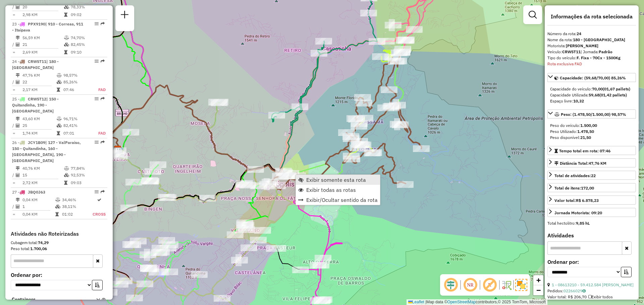
click at [305, 179] on link "Exibir somente esta rota" at bounding box center [338, 180] width 84 height 10
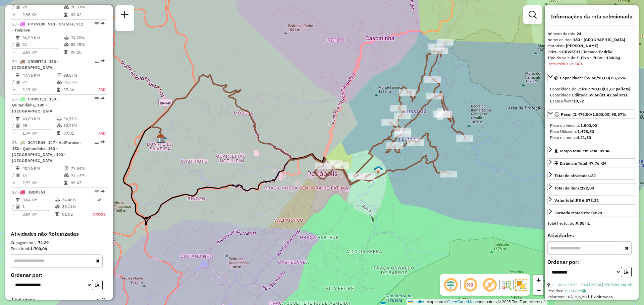
drag, startPoint x: 354, startPoint y: 155, endPoint x: 327, endPoint y: 136, distance: 33.6
click at [327, 136] on div "Janela de atendimento Grade de atendimento Capacidade Transportadoras Veículos …" at bounding box center [322, 152] width 644 height 305
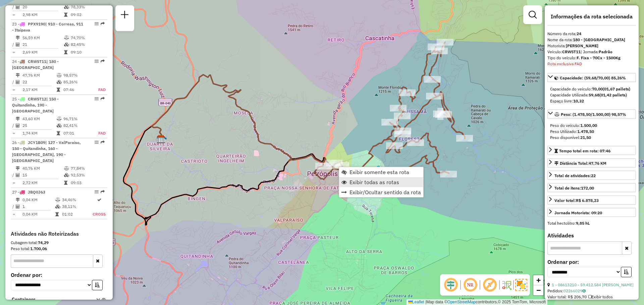
click at [351, 183] on span "Exibir todas as rotas" at bounding box center [374, 182] width 50 height 5
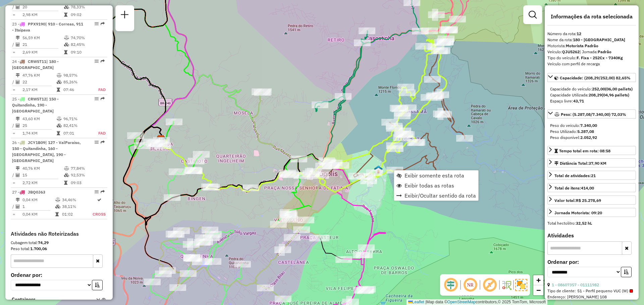
scroll to position [684, 0]
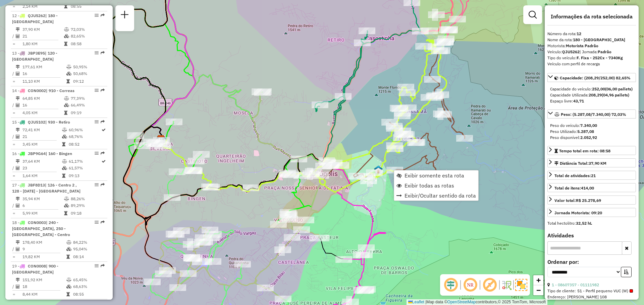
click at [322, 198] on div "Janela de atendimento Grade de atendimento Capacidade Transportadoras Veículos …" at bounding box center [322, 152] width 644 height 305
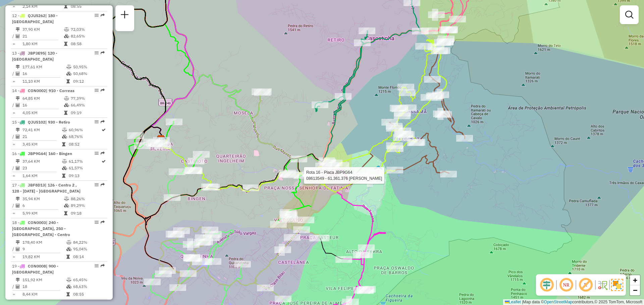
select select "**********"
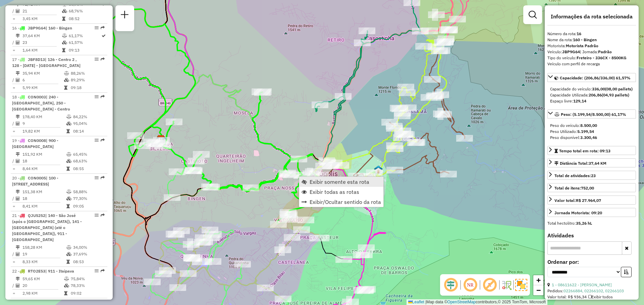
scroll to position [816, 0]
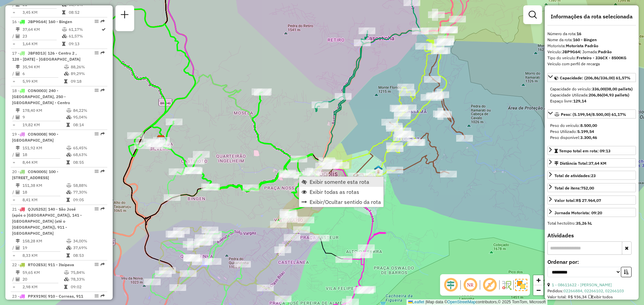
click at [308, 181] on link "Exibir somente esta rota" at bounding box center [341, 182] width 84 height 10
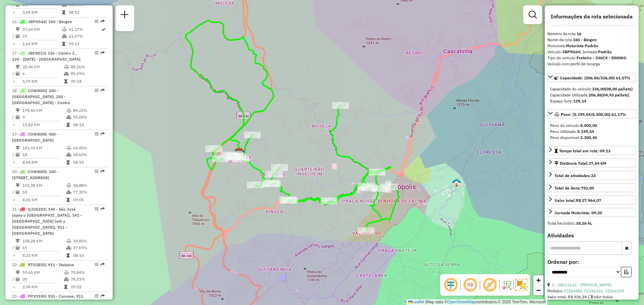
drag, startPoint x: 325, startPoint y: 195, endPoint x: 282, endPoint y: 152, distance: 60.7
click at [283, 152] on div "Janela de atendimento Grade de atendimento Capacidade Transportadoras Veículos …" at bounding box center [322, 152] width 644 height 305
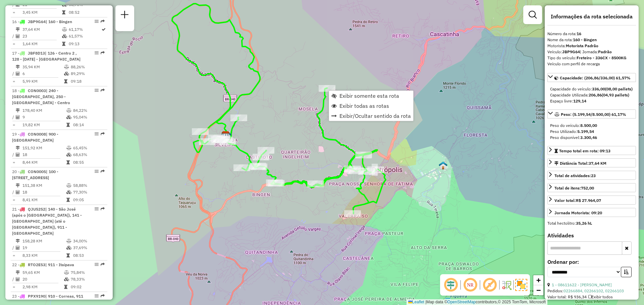
click at [281, 106] on div "Janela de atendimento Grade de atendimento Capacidade Transportadoras Veículos …" at bounding box center [322, 152] width 644 height 305
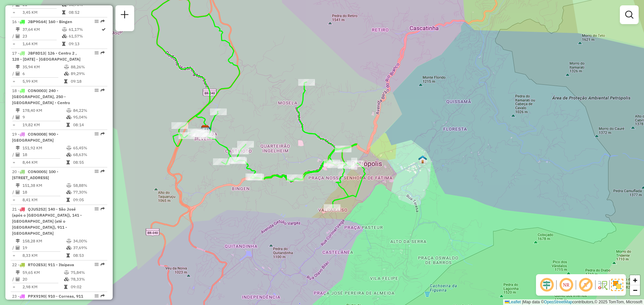
drag, startPoint x: 298, startPoint y: 237, endPoint x: 289, endPoint y: 232, distance: 10.0
click at [289, 232] on div "Janela de atendimento Grade de atendimento Capacidade Transportadoras Veículos …" at bounding box center [322, 152] width 644 height 305
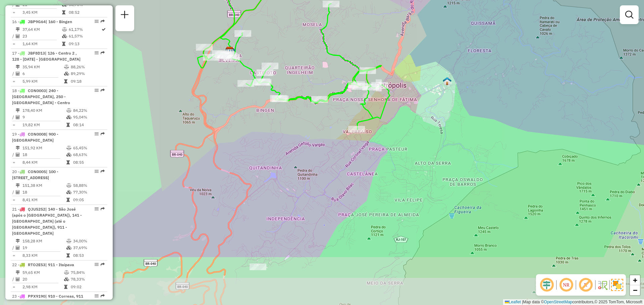
drag, startPoint x: 301, startPoint y: 220, endPoint x: 326, endPoint y: 141, distance: 82.2
click at [326, 141] on div "Janela de atendimento Grade de atendimento Capacidade Transportadoras Veículos …" at bounding box center [322, 152] width 644 height 305
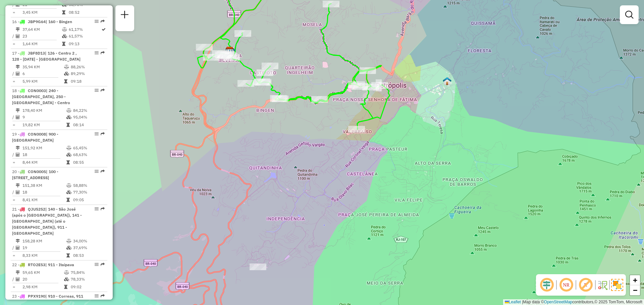
drag, startPoint x: 313, startPoint y: 175, endPoint x: 300, endPoint y: 218, distance: 45.0
click at [300, 218] on div "Janela de atendimento Grade de atendimento Capacidade Transportadoras Veículos …" at bounding box center [322, 152] width 644 height 305
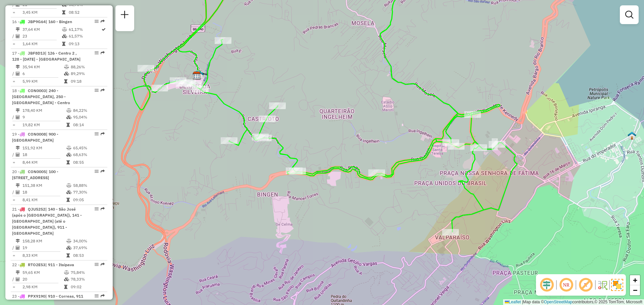
drag, startPoint x: 199, startPoint y: 116, endPoint x: 284, endPoint y: 153, distance: 92.8
click at [284, 153] on div "Janela de atendimento Grade de atendimento Capacidade Transportadoras Veículos …" at bounding box center [322, 152] width 644 height 305
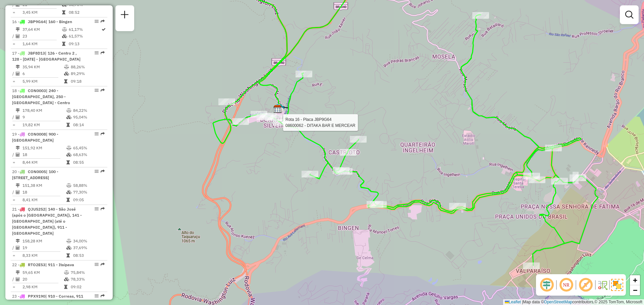
select select "**********"
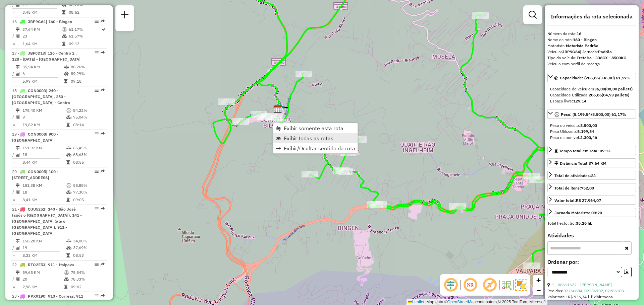
click at [290, 137] on span "Exibir todas as rotas" at bounding box center [309, 138] width 50 height 5
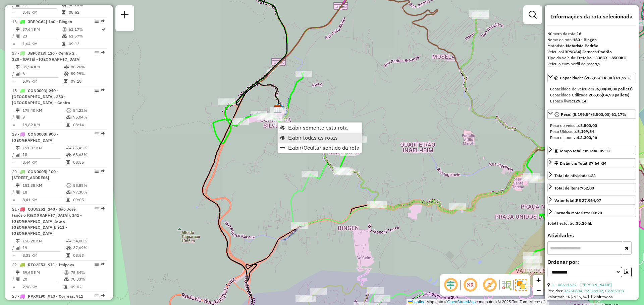
click at [291, 136] on span "Exibir todas as rotas" at bounding box center [313, 137] width 50 height 5
click at [295, 130] on span "Exibir somente esta rota" at bounding box center [322, 128] width 60 height 5
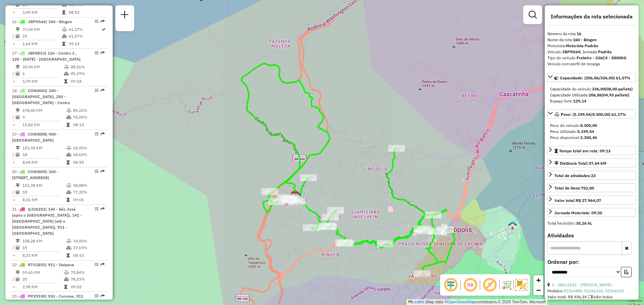
drag, startPoint x: 307, startPoint y: 208, endPoint x: 246, endPoint y: 155, distance: 81.1
click at [263, 156] on icon at bounding box center [359, 211] width 192 height 126
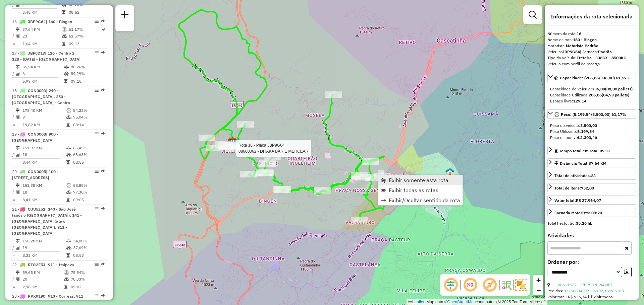
click at [389, 185] on link "Exibir somente esta rota" at bounding box center [420, 180] width 84 height 10
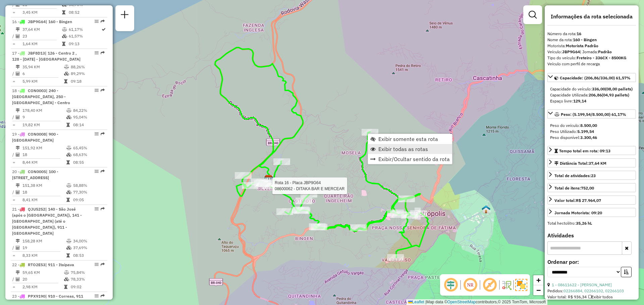
click at [376, 151] on link "Exibir todas as rotas" at bounding box center [410, 149] width 84 height 10
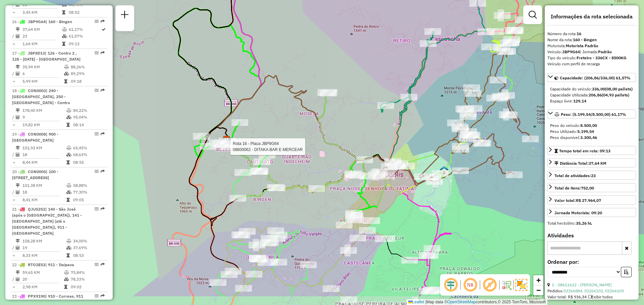
drag, startPoint x: 366, startPoint y: 128, endPoint x: 310, endPoint y: 75, distance: 76.9
click at [310, 75] on div "Rota 16 - Placa JBP9G64 08600062 - DITAKA BAR E MERCEAR Janela de atendimento G…" at bounding box center [322, 152] width 644 height 305
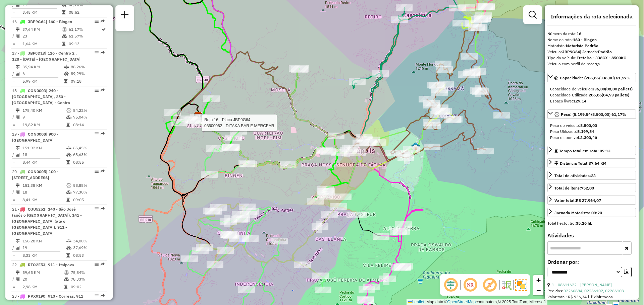
drag, startPoint x: 335, startPoint y: 126, endPoint x: 313, endPoint y: 110, distance: 27.0
click at [313, 110] on div "Rota 16 - Placa JBP9G64 08600062 - DITAKA BAR E MERCEAR Janela de atendimento G…" at bounding box center [322, 152] width 644 height 305
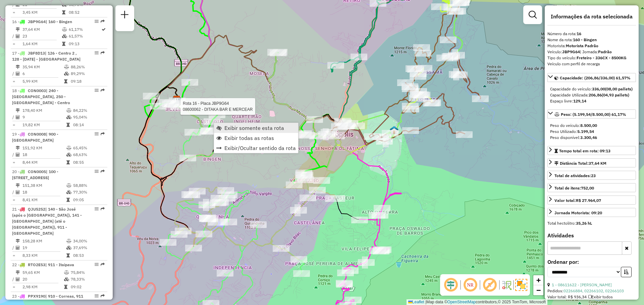
click at [221, 129] on span "Exibir somente esta rota" at bounding box center [218, 127] width 5 height 5
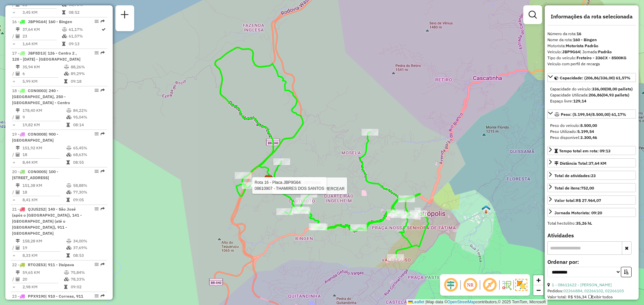
drag, startPoint x: 250, startPoint y: 190, endPoint x: 243, endPoint y: 188, distance: 6.8
click at [243, 188] on div at bounding box center [250, 185] width 17 height 7
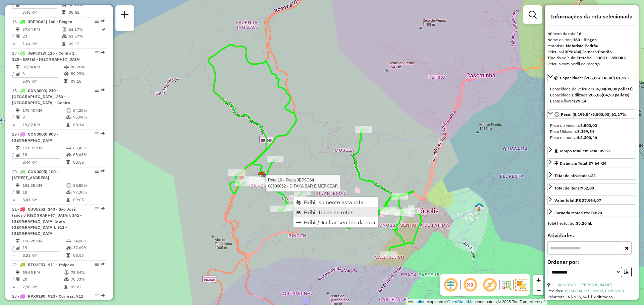
click at [304, 210] on span "Exibir todas as rotas" at bounding box center [329, 212] width 50 height 5
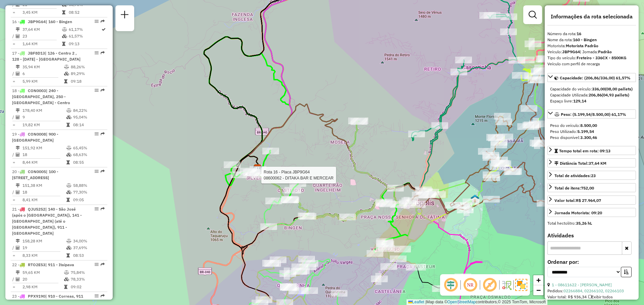
drag, startPoint x: 366, startPoint y: 202, endPoint x: 320, endPoint y: 152, distance: 67.4
click at [321, 154] on div "Rota 16 - Placa JBP9G64 08600062 - DITAKA BAR E MERCEAR Janela de atendimento G…" at bounding box center [322, 152] width 644 height 305
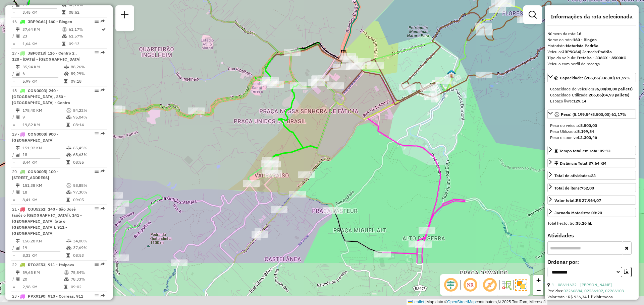
drag, startPoint x: 371, startPoint y: 174, endPoint x: 380, endPoint y: 102, distance: 72.6
click at [379, 105] on icon at bounding box center [219, 71] width 443 height 349
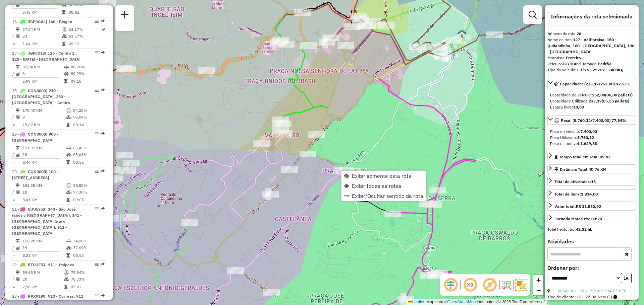
scroll to position [1089, 0]
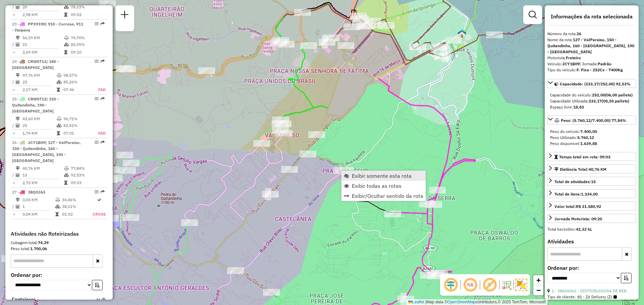
click at [350, 178] on link "Exibir somente esta rota" at bounding box center [383, 176] width 84 height 10
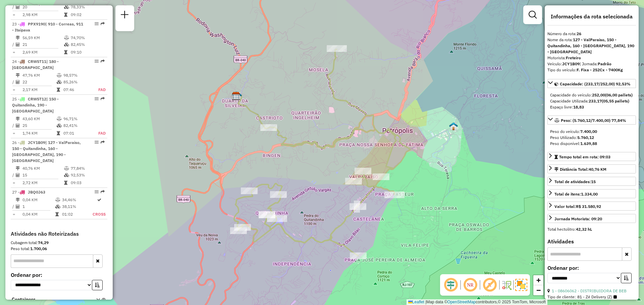
drag, startPoint x: 345, startPoint y: 194, endPoint x: 310, endPoint y: 167, distance: 44.7
click at [310, 167] on div "Rota 26 - Placa JCY1B09 08606476 - SOMBRERO RESTAURANTE Janela de atendimento G…" at bounding box center [322, 152] width 644 height 305
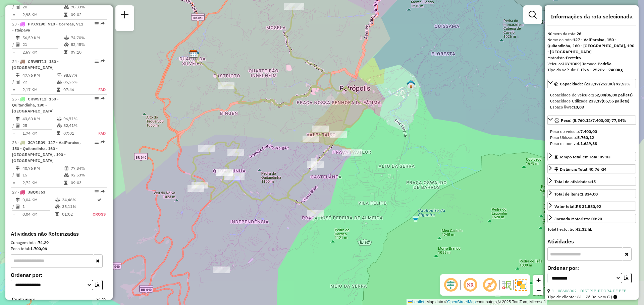
drag, startPoint x: 296, startPoint y: 184, endPoint x: 290, endPoint y: 173, distance: 12.6
click at [290, 173] on div "Janela de atendimento Grade de atendimento Capacidade Transportadoras Veículos …" at bounding box center [322, 152] width 644 height 305
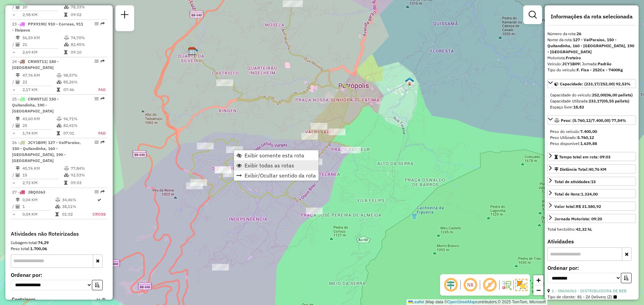
click at [267, 167] on span "Exibir todas as rotas" at bounding box center [269, 165] width 50 height 5
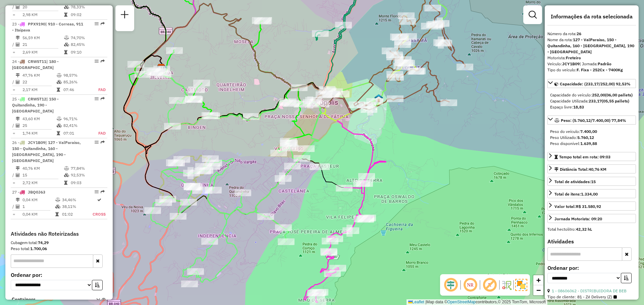
drag, startPoint x: 303, startPoint y: 143, endPoint x: 272, endPoint y: 160, distance: 35.1
click at [272, 160] on div "Janela de atendimento Grade de atendimento Capacidade Transportadoras Veículos …" at bounding box center [322, 152] width 644 height 305
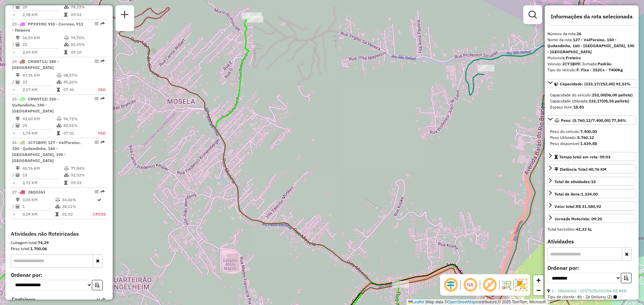
drag, startPoint x: 268, startPoint y: 22, endPoint x: 252, endPoint y: 139, distance: 118.0
click at [255, 145] on div "Janela de atendimento Grade de atendimento Capacidade Transportadoras Veículos …" at bounding box center [322, 152] width 644 height 305
